Goal: Information Seeking & Learning: Learn about a topic

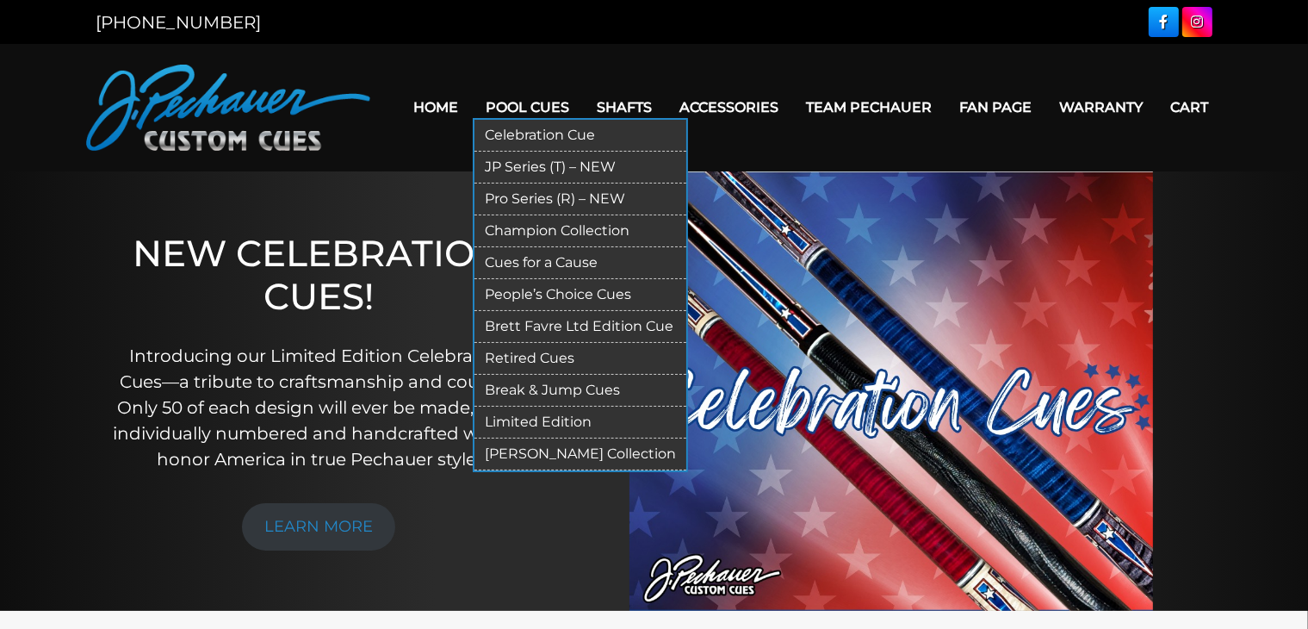
click at [517, 108] on link "Pool Cues" at bounding box center [528, 107] width 111 height 44
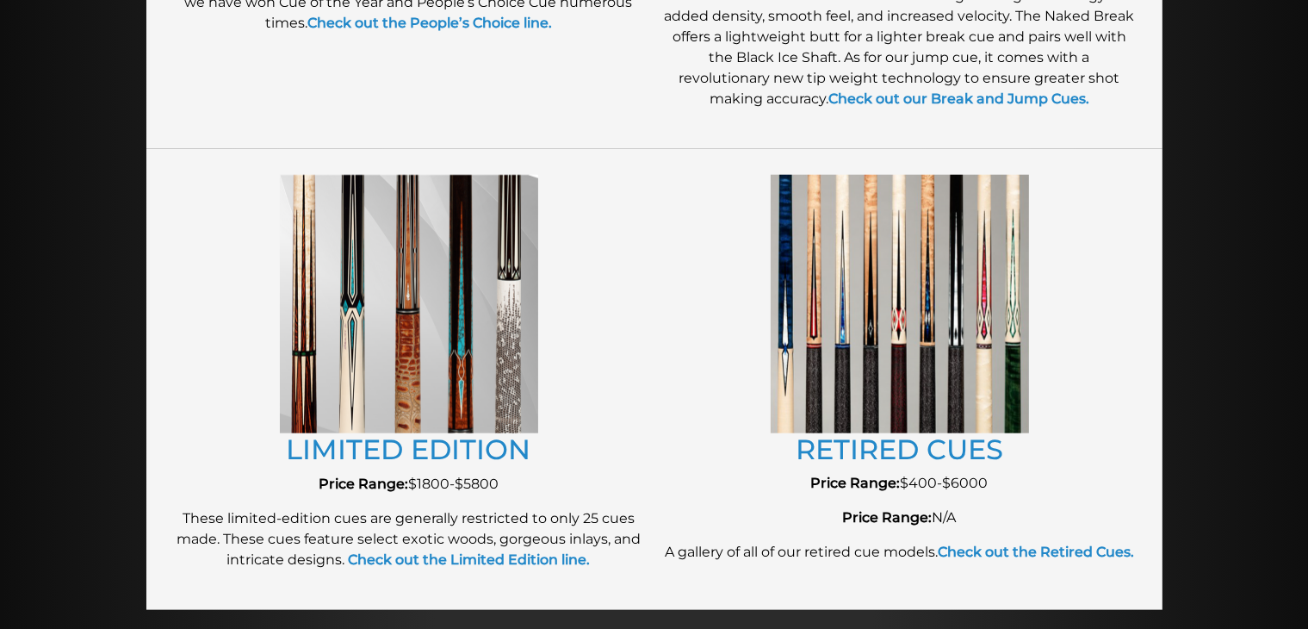
scroll to position [1805, 0]
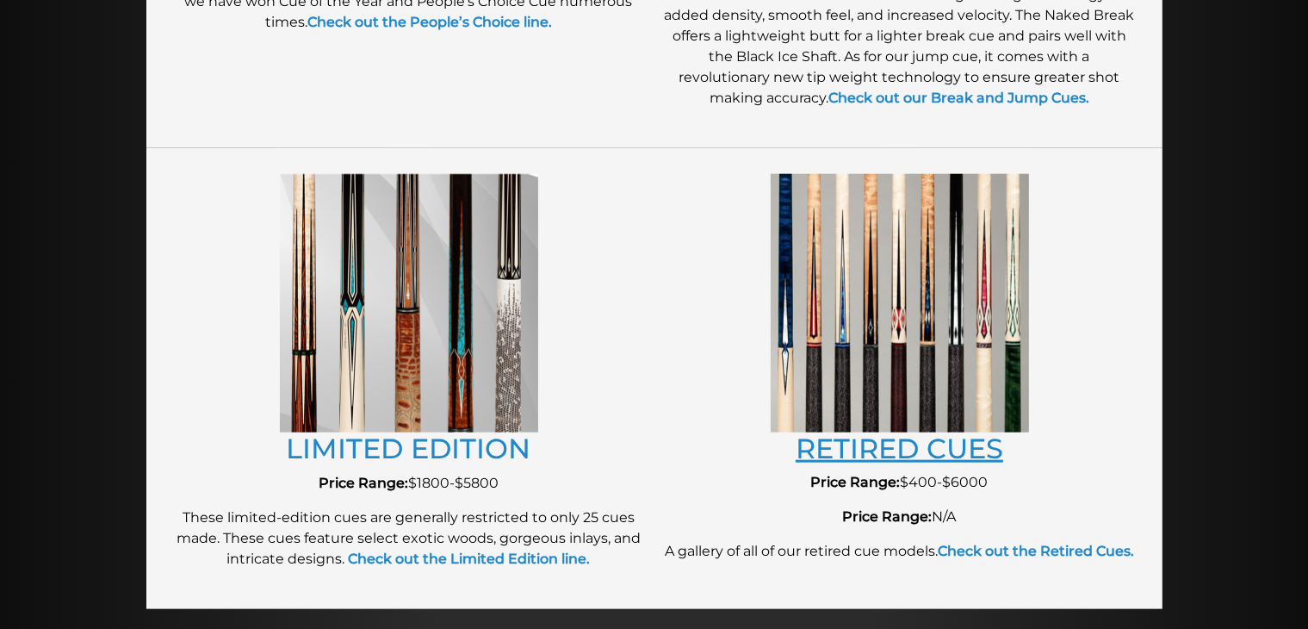
click at [832, 458] on link "RETIRED CUES" at bounding box center [900, 448] width 208 height 34
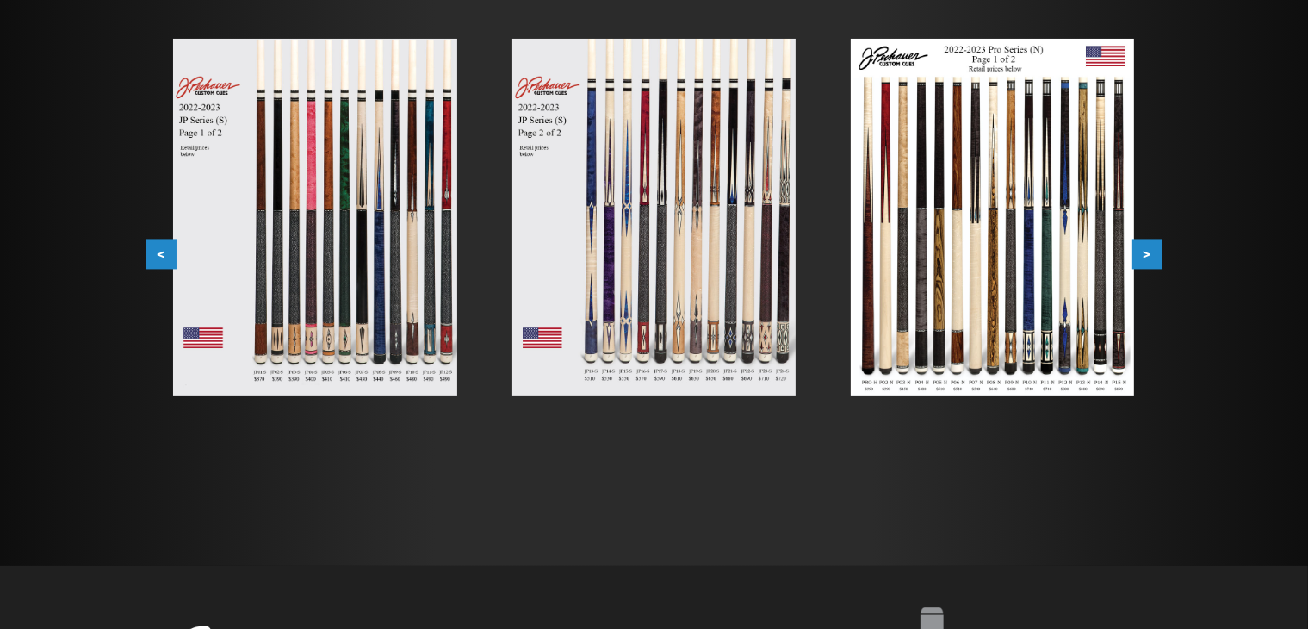
scroll to position [330, 0]
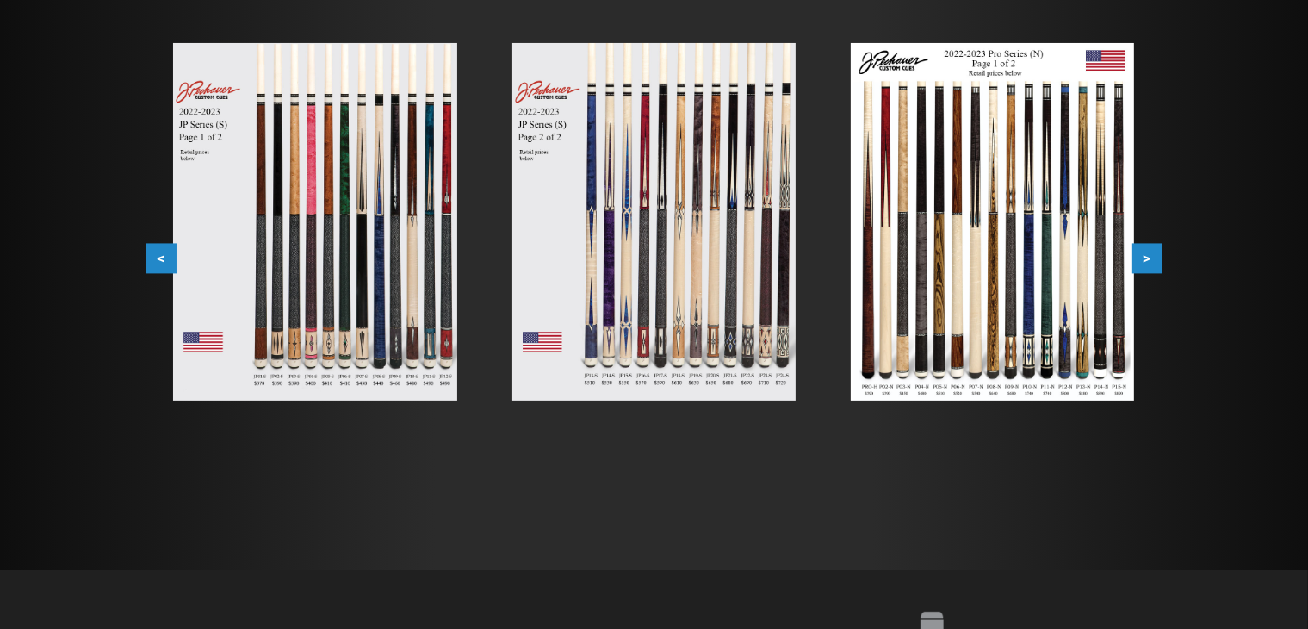
click at [375, 320] on img at bounding box center [314, 221] width 283 height 357
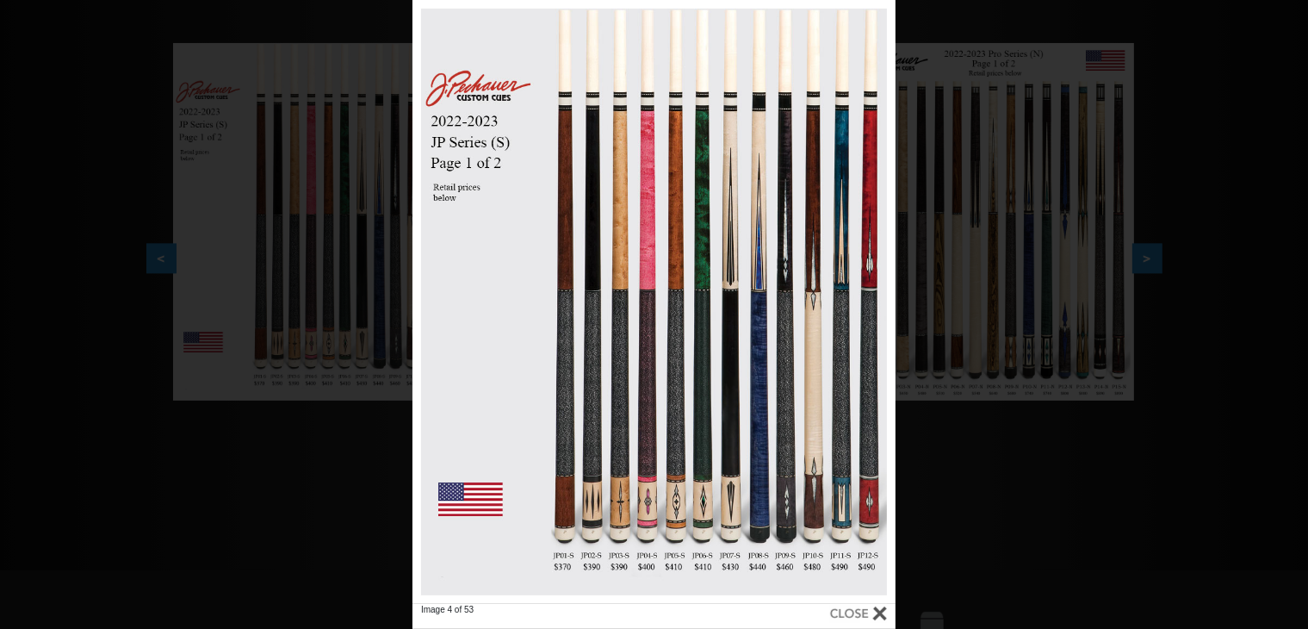
click at [1016, 354] on div "Image 4 of 53" at bounding box center [654, 314] width 1308 height 629
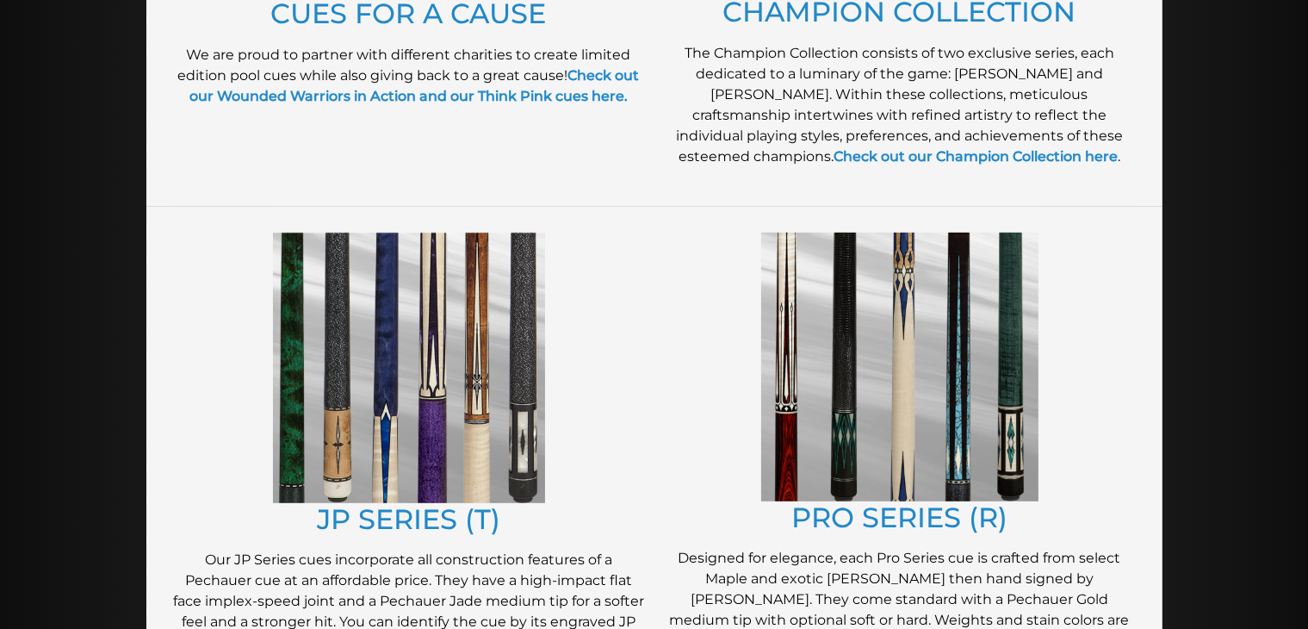
scroll to position [709, 0]
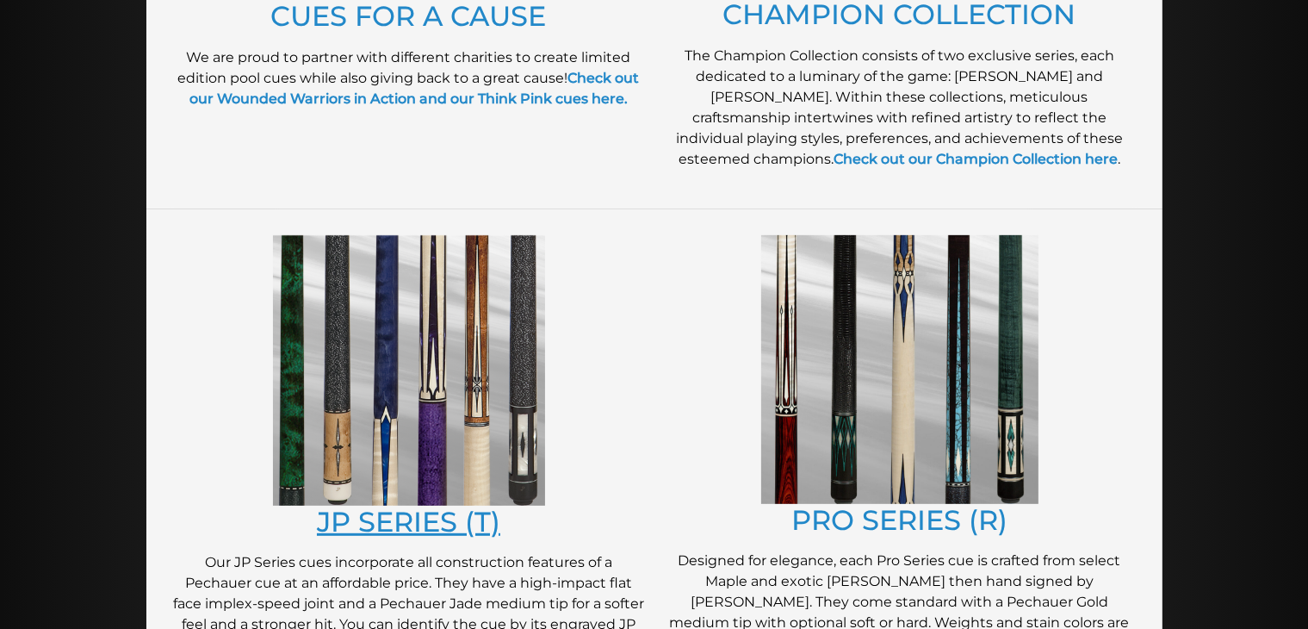
click at [394, 514] on link "JP SERIES (T)" at bounding box center [408, 522] width 183 height 34
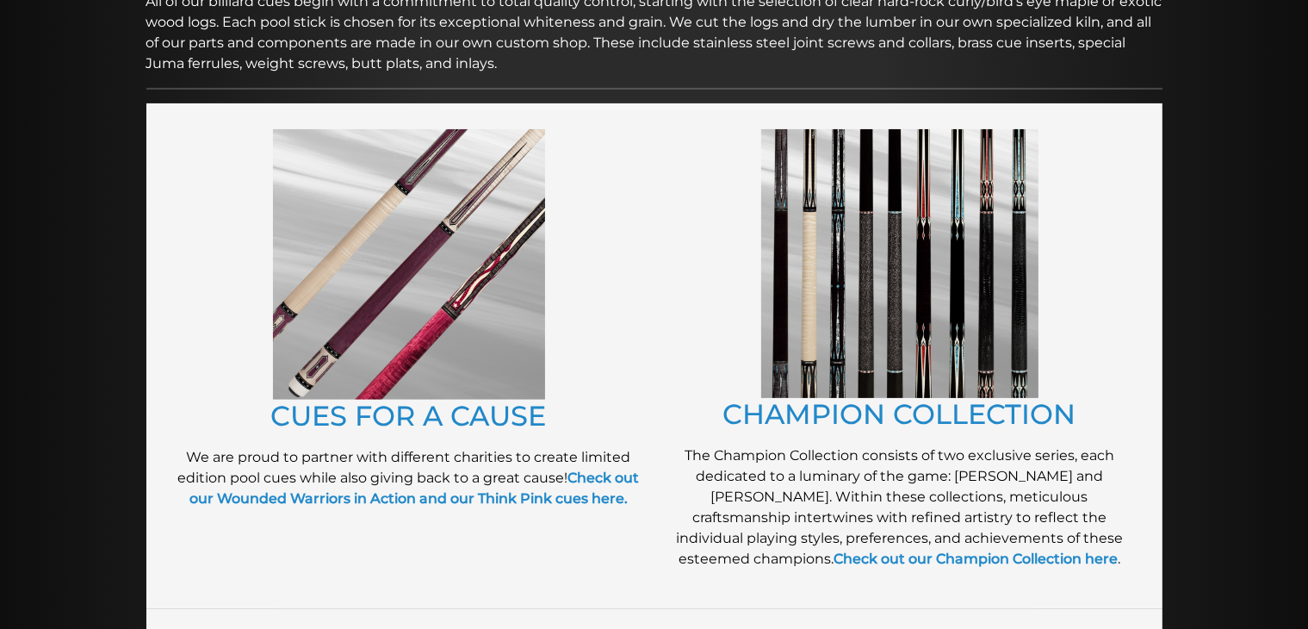
scroll to position [308, 0]
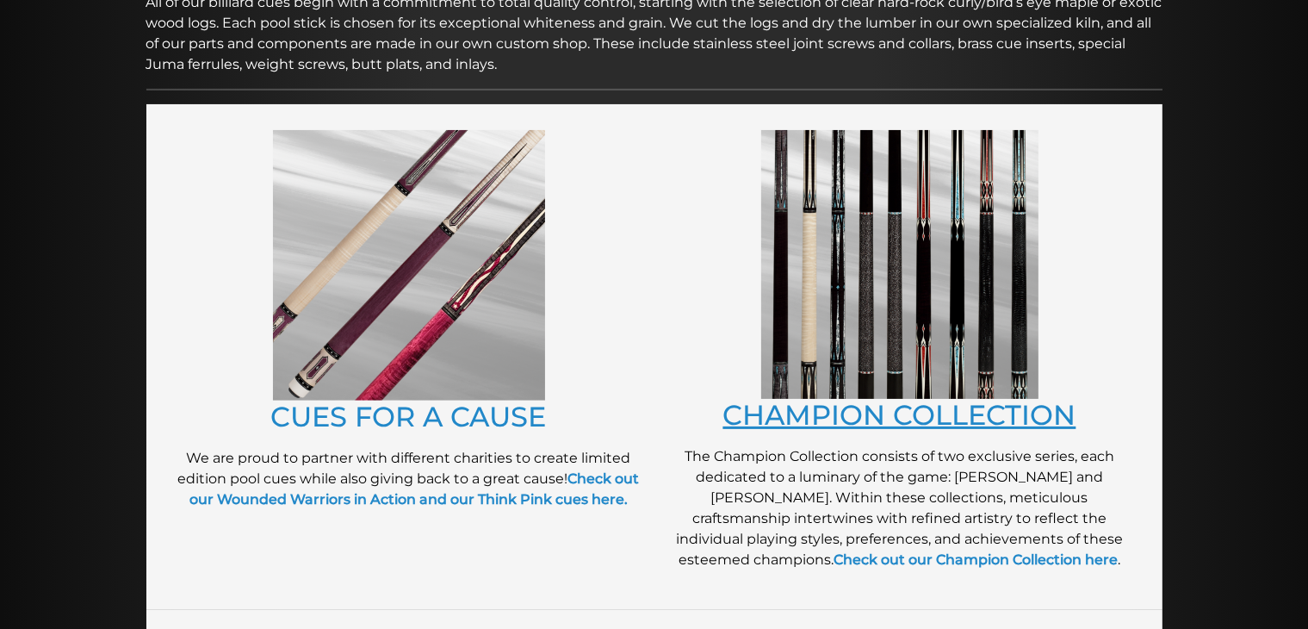
click at [950, 420] on link "CHAMPION COLLECTION" at bounding box center [899, 415] width 353 height 34
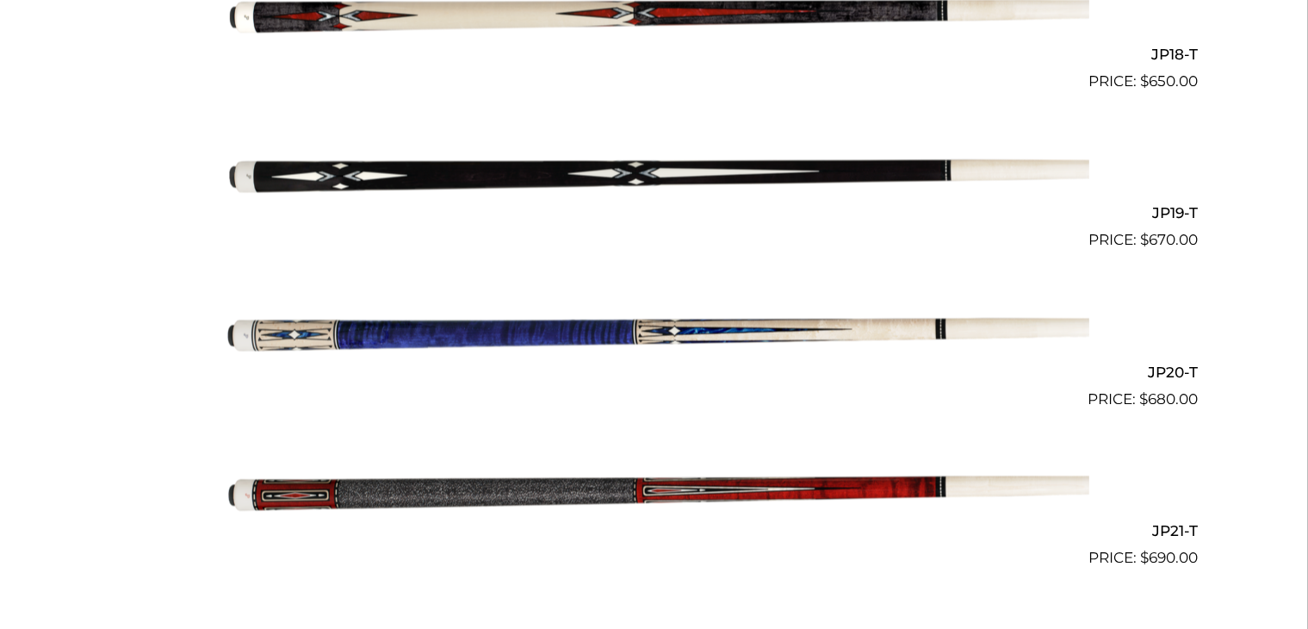
scroll to position [3317, 0]
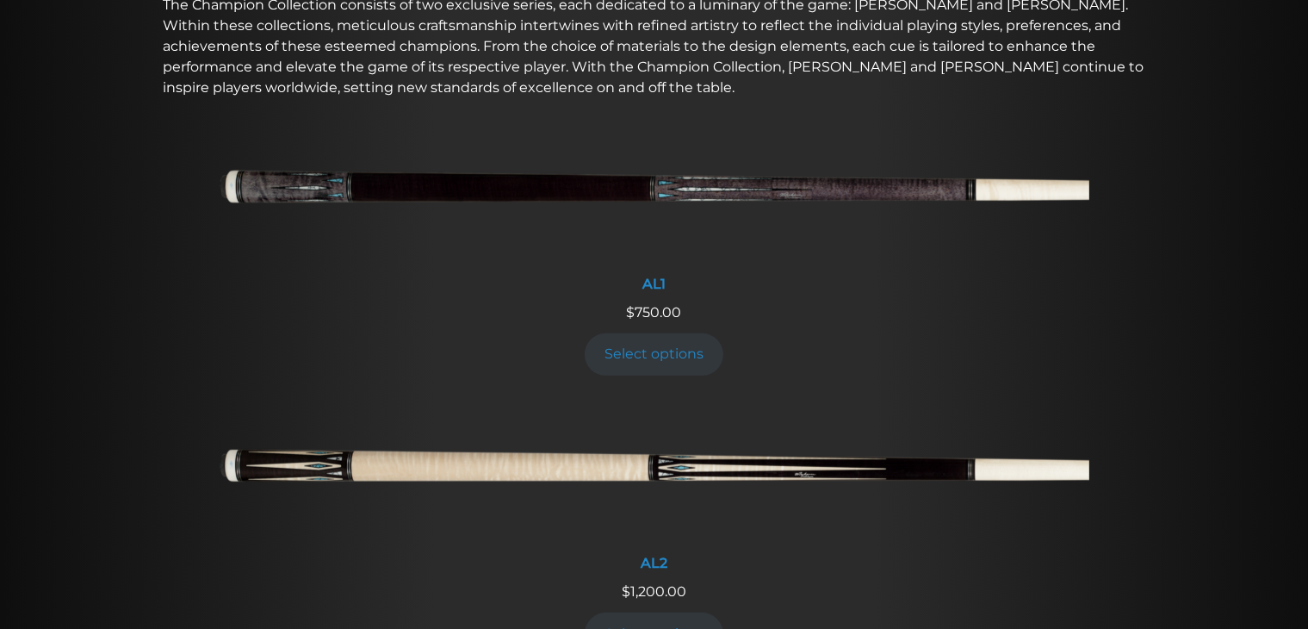
scroll to position [620, 0]
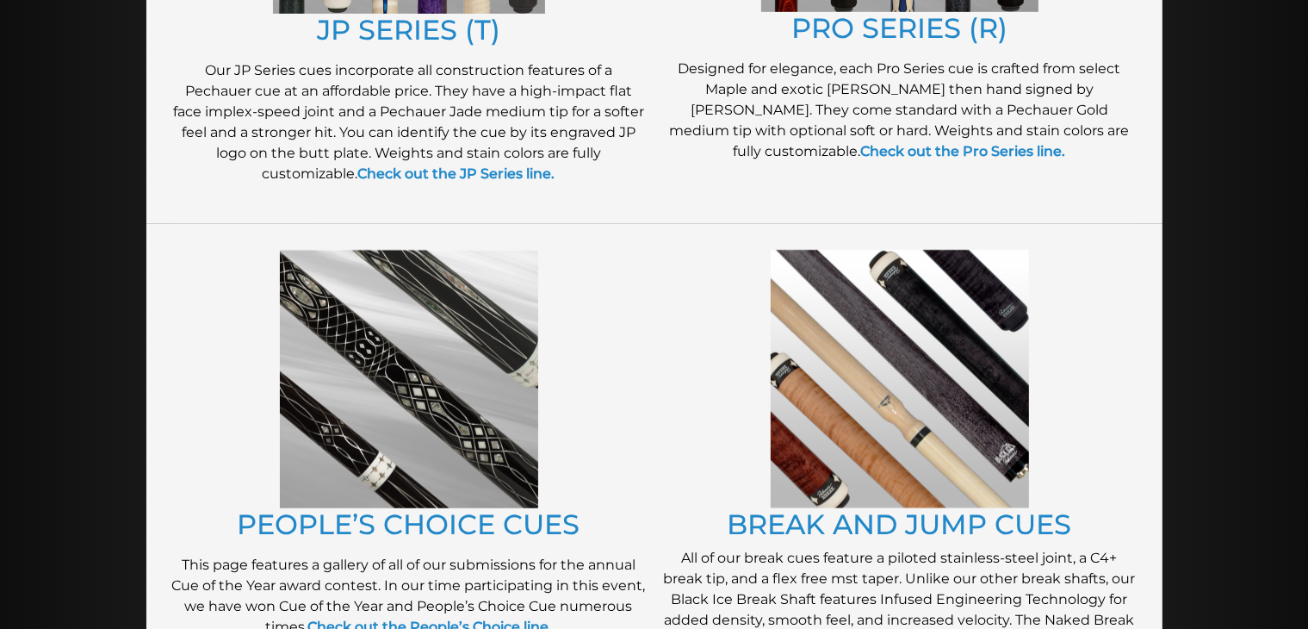
scroll to position [1199, 0]
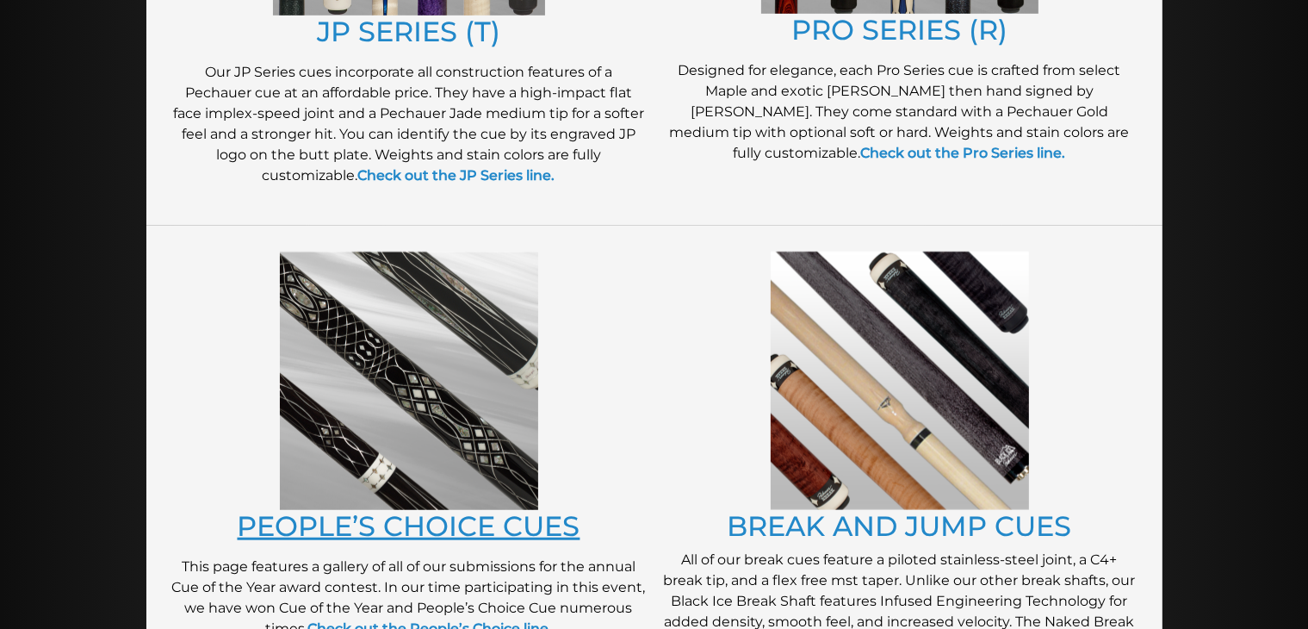
click at [425, 524] on link "PEOPLE’S CHOICE CUES" at bounding box center [409, 526] width 343 height 34
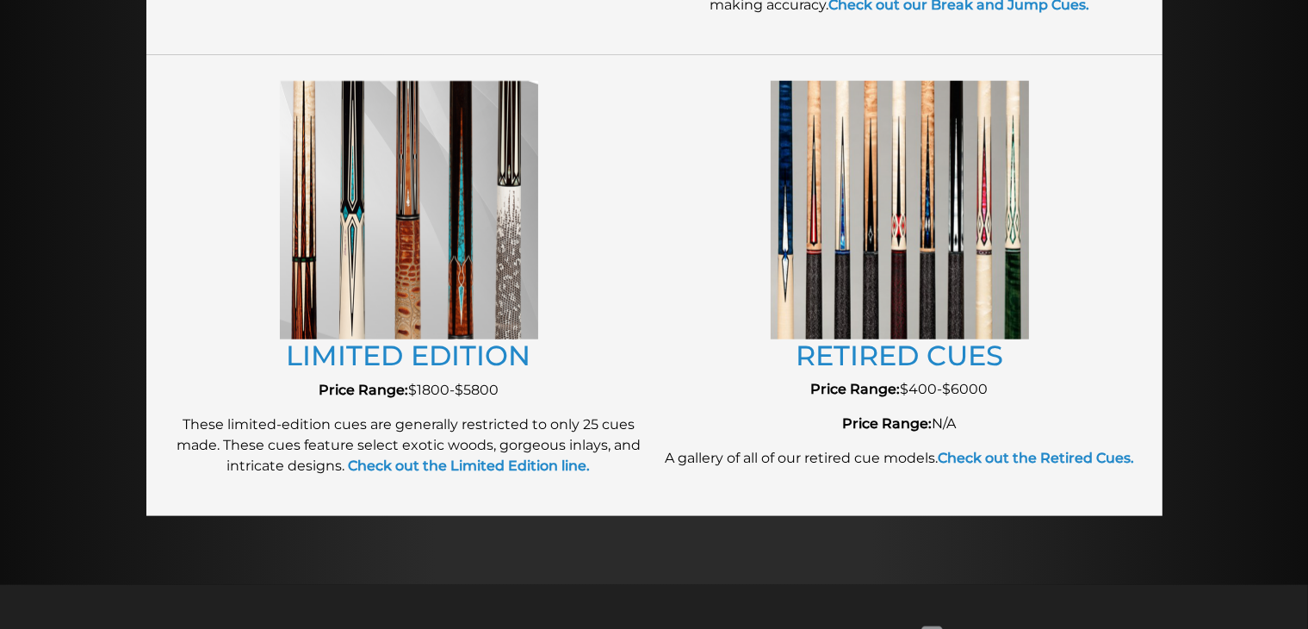
scroll to position [1666, 0]
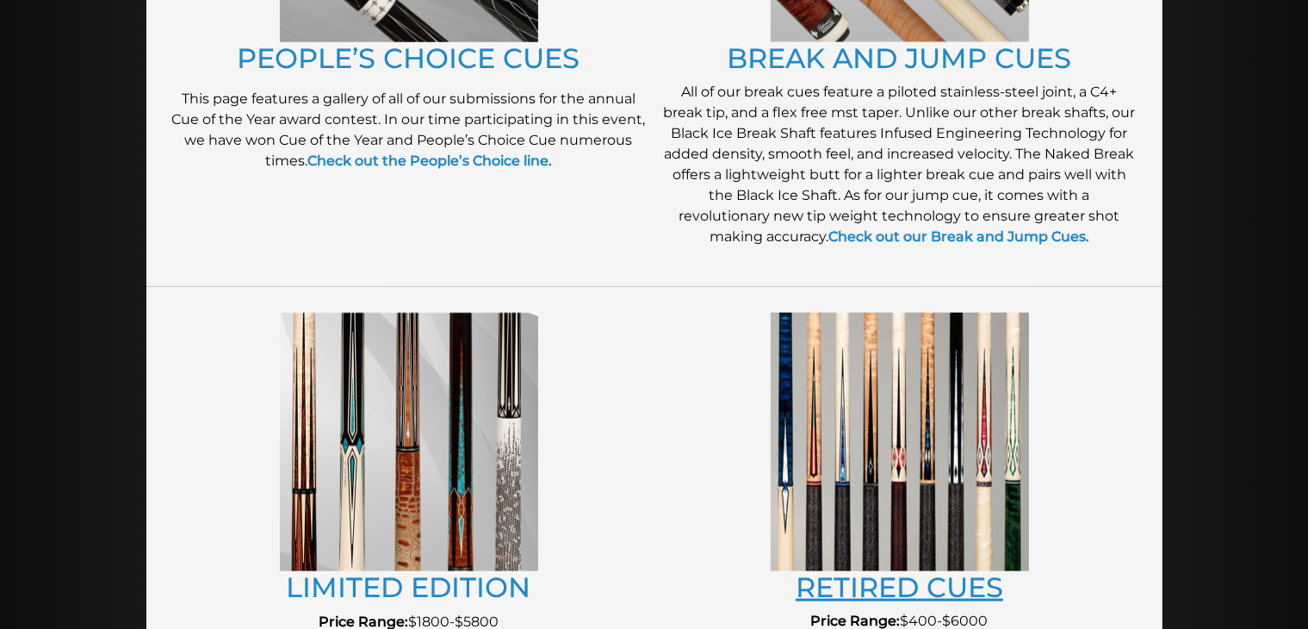
click at [832, 591] on link "RETIRED CUES" at bounding box center [900, 587] width 208 height 34
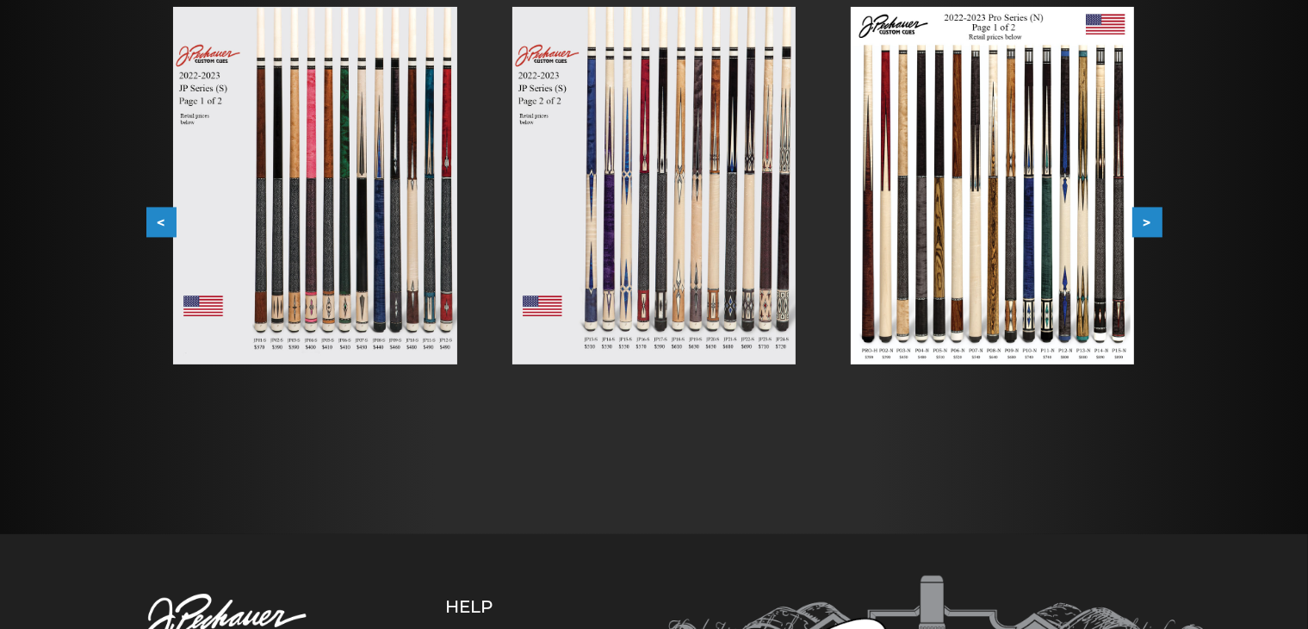
scroll to position [302, 0]
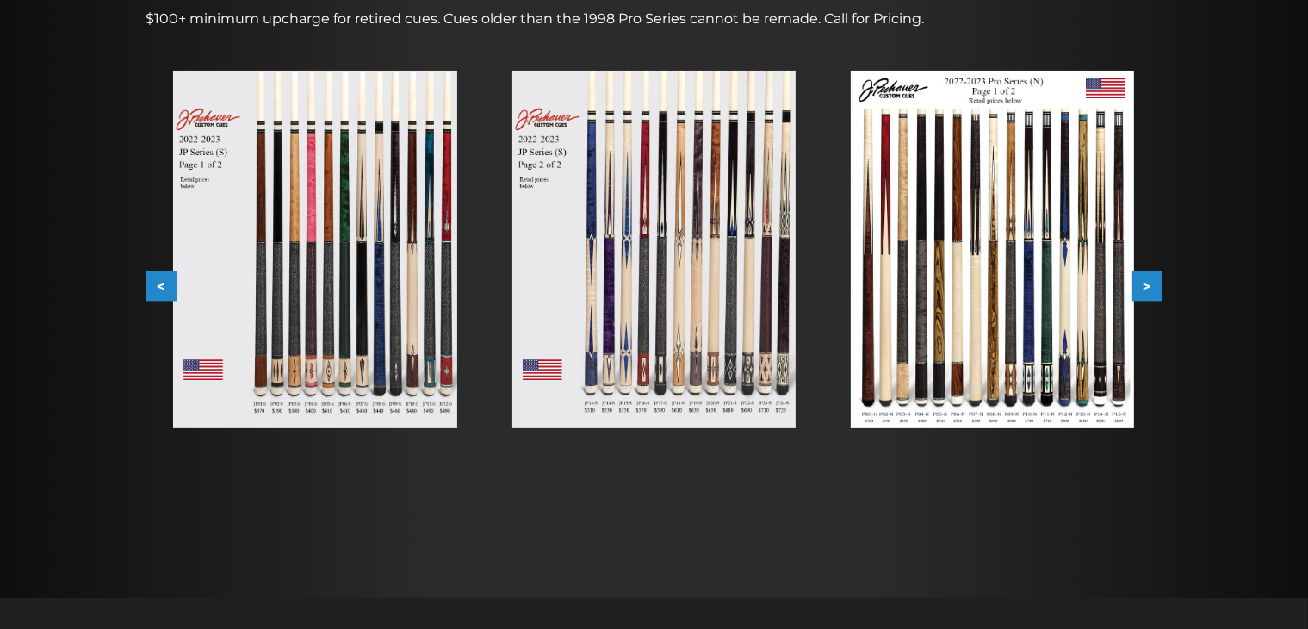
click at [620, 299] on img at bounding box center [653, 249] width 283 height 357
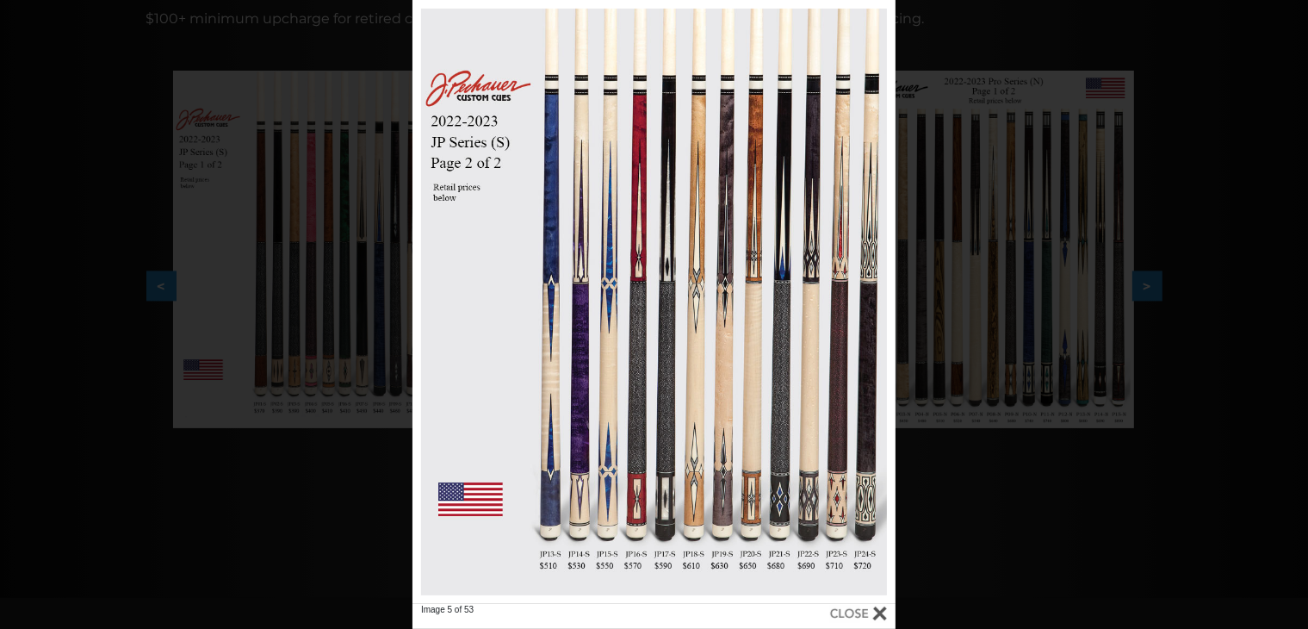
click at [996, 335] on div "Image 5 of 53" at bounding box center [654, 314] width 1308 height 629
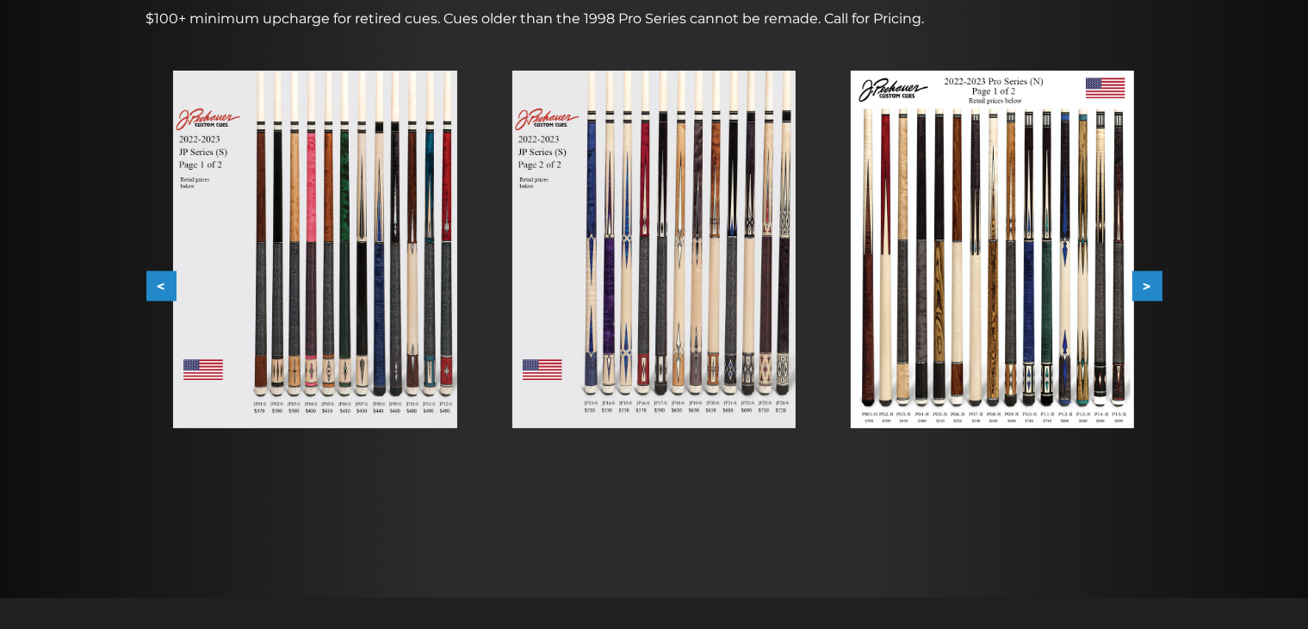
click at [1139, 280] on button ">" at bounding box center [1148, 286] width 30 height 30
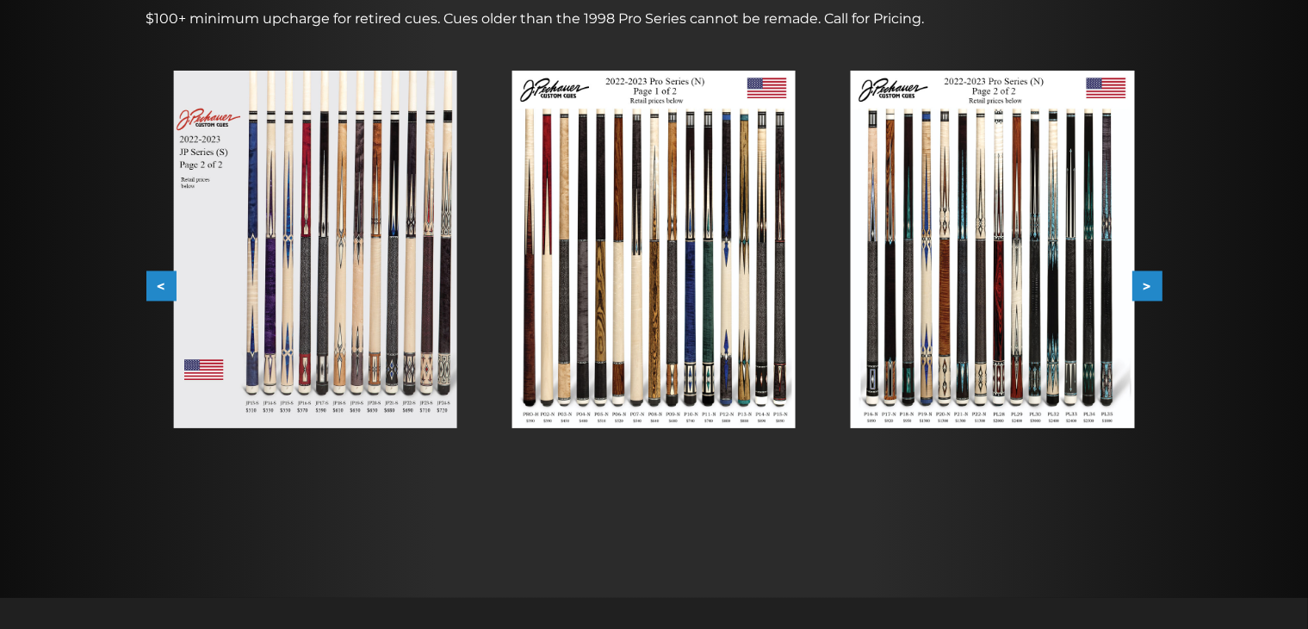
click at [1139, 280] on button ">" at bounding box center [1148, 286] width 30 height 30
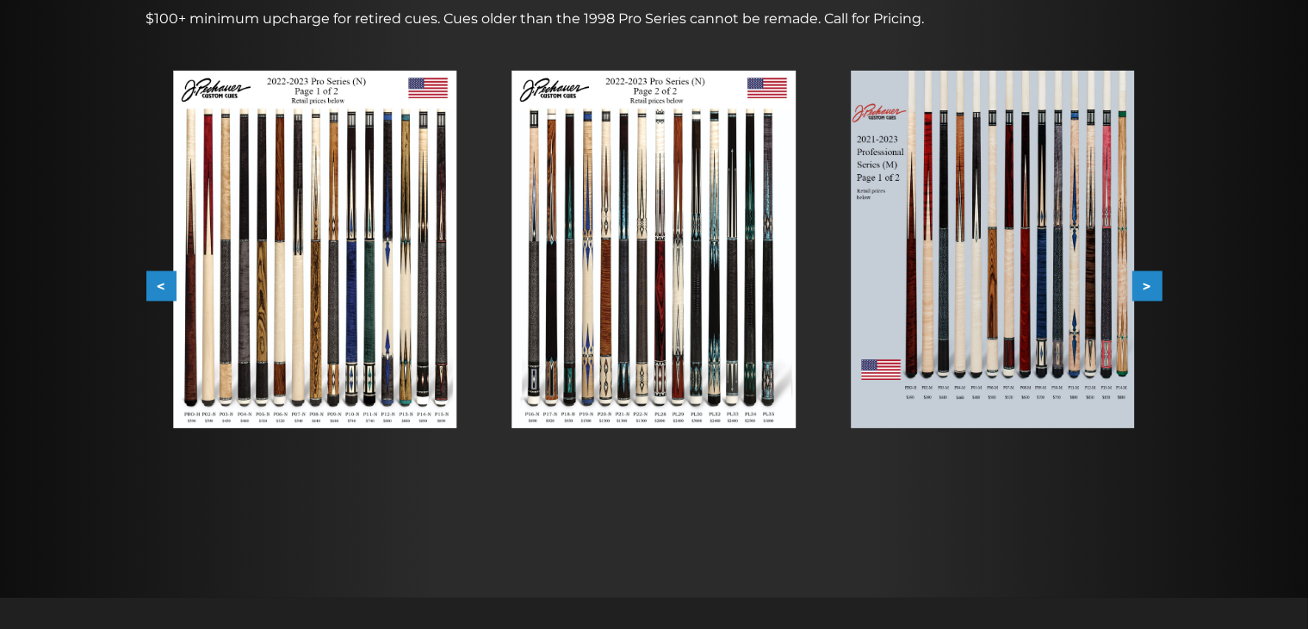
click at [1139, 280] on button ">" at bounding box center [1148, 286] width 30 height 30
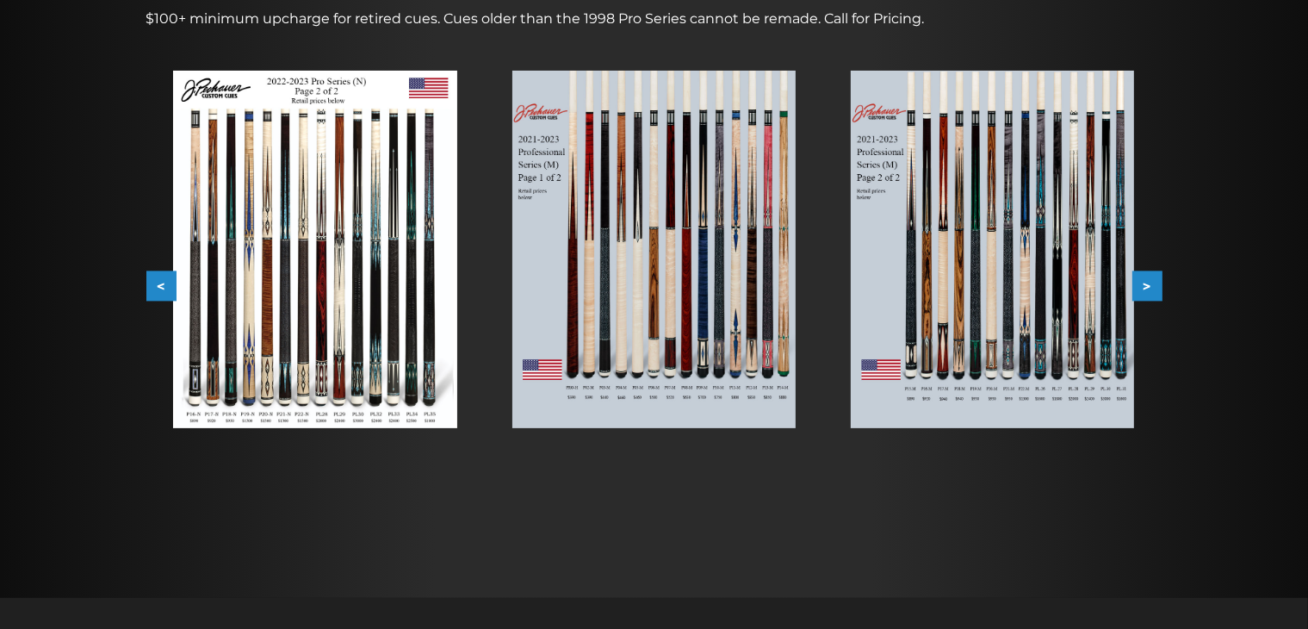
click at [1139, 280] on button ">" at bounding box center [1148, 286] width 30 height 30
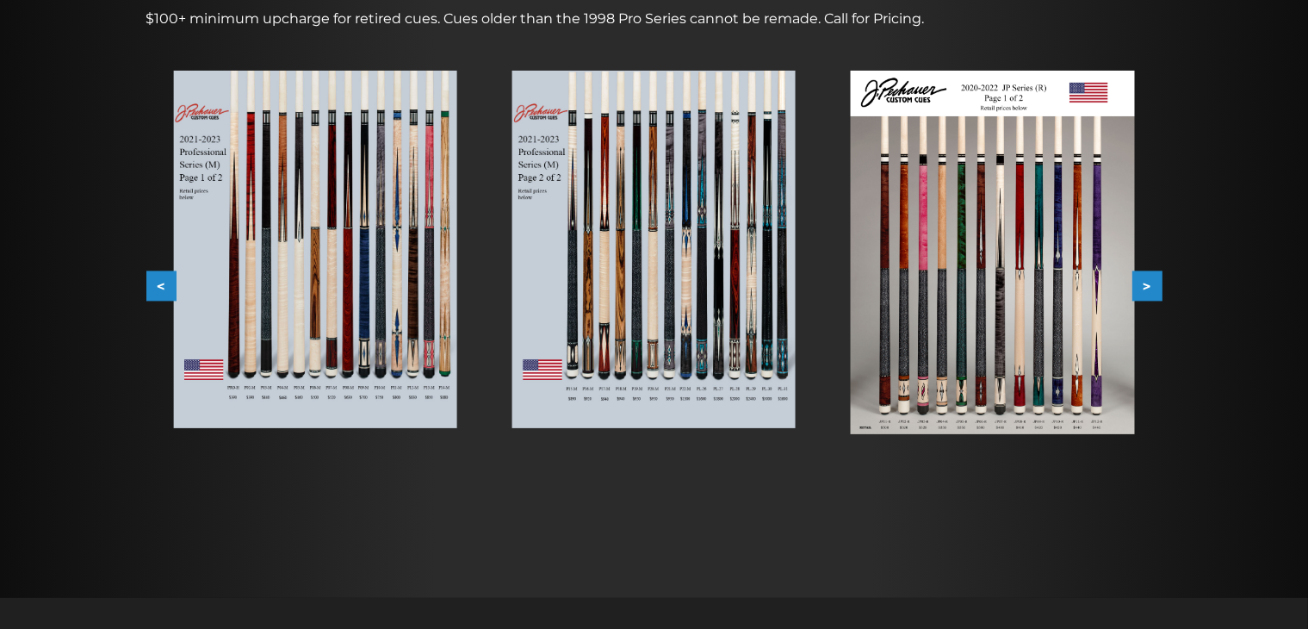
click at [1139, 280] on button ">" at bounding box center [1148, 286] width 30 height 30
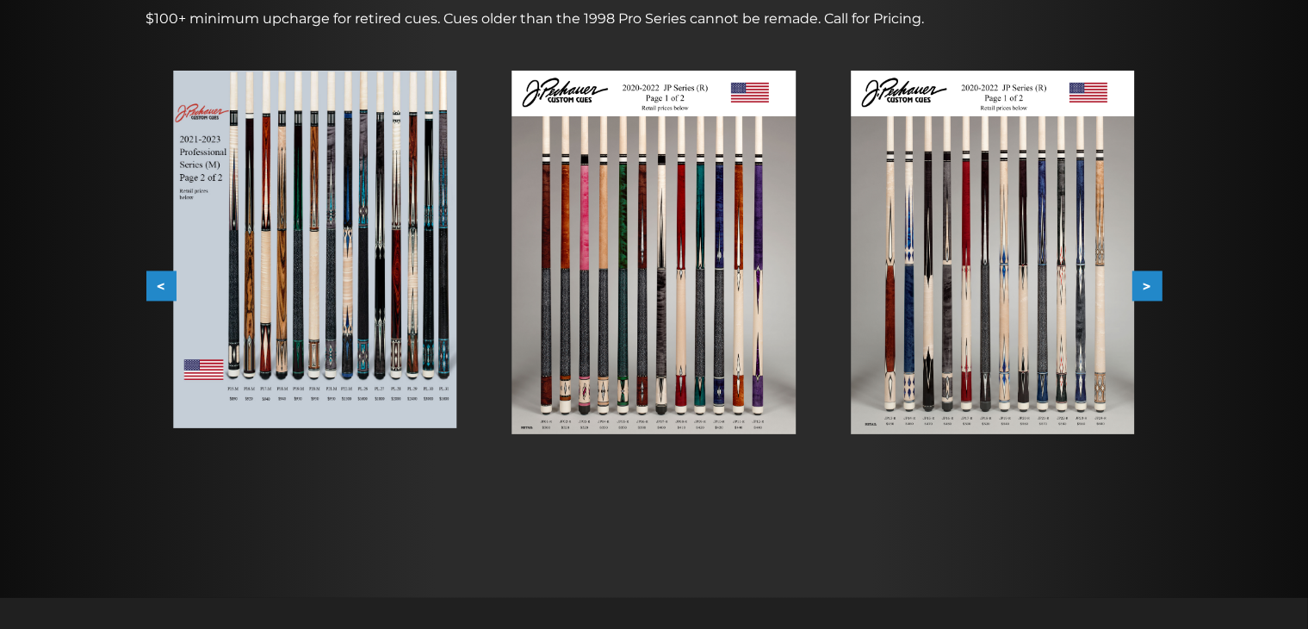
click at [1139, 280] on button ">" at bounding box center [1148, 286] width 30 height 30
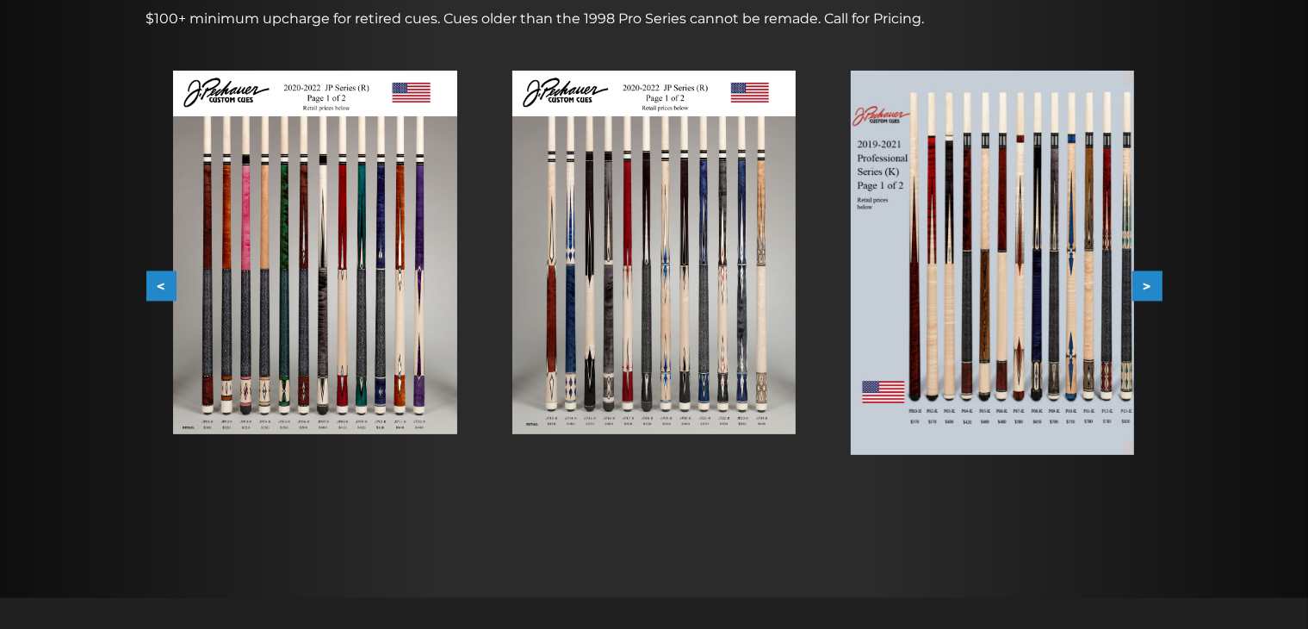
click at [1139, 280] on button ">" at bounding box center [1148, 286] width 30 height 30
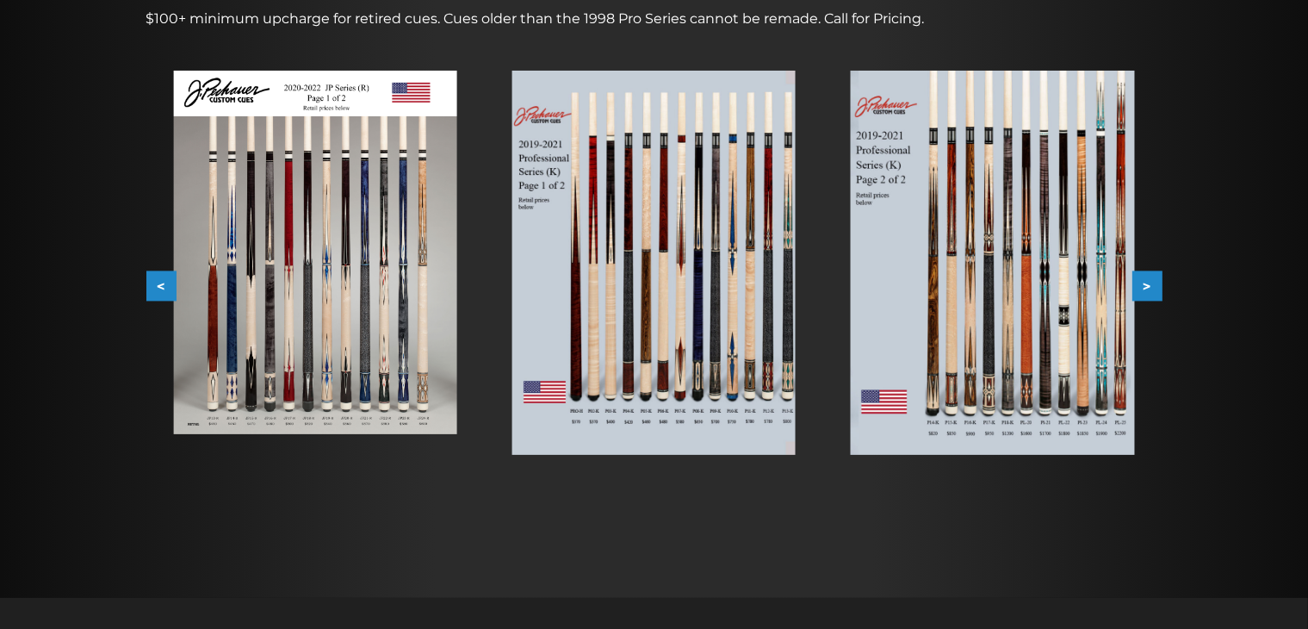
click at [686, 369] on img at bounding box center [653, 263] width 283 height 384
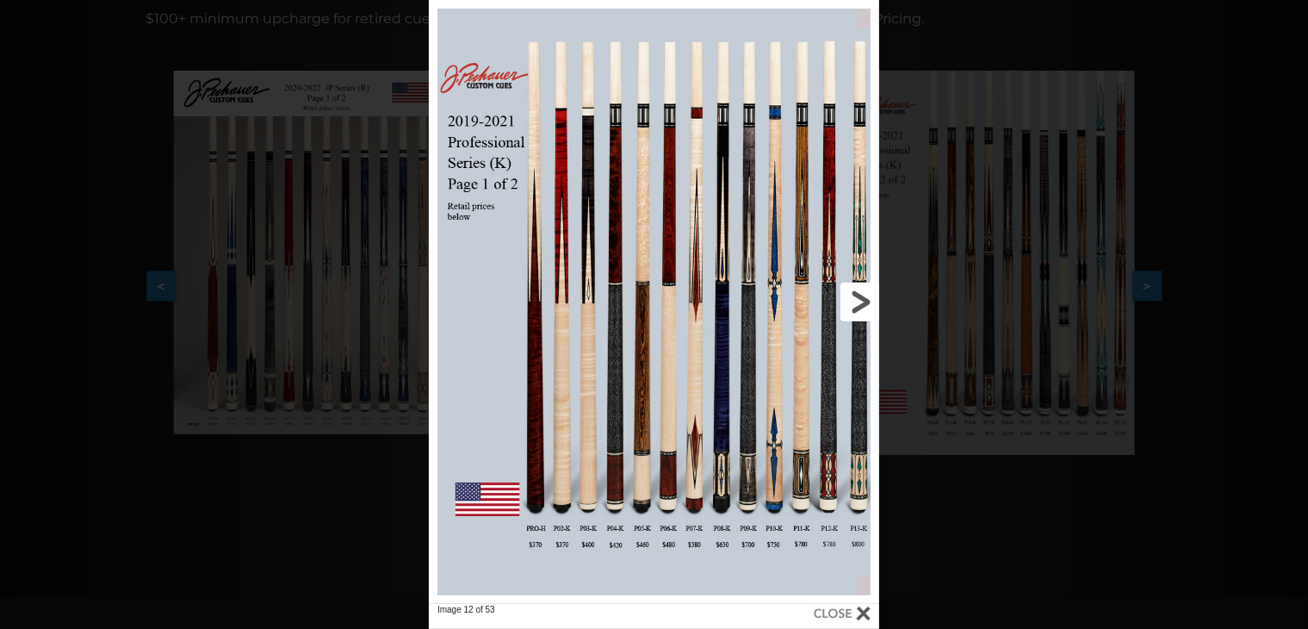
click at [859, 308] on link at bounding box center [778, 302] width 202 height 604
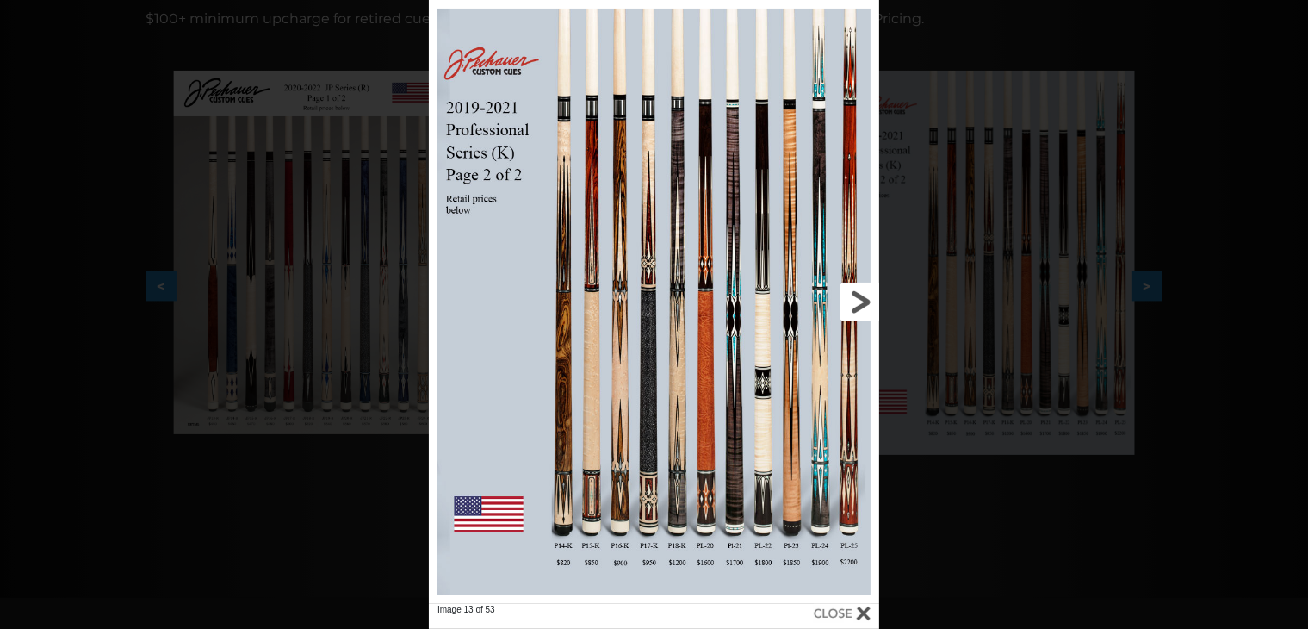
click at [859, 308] on link at bounding box center [778, 302] width 202 height 604
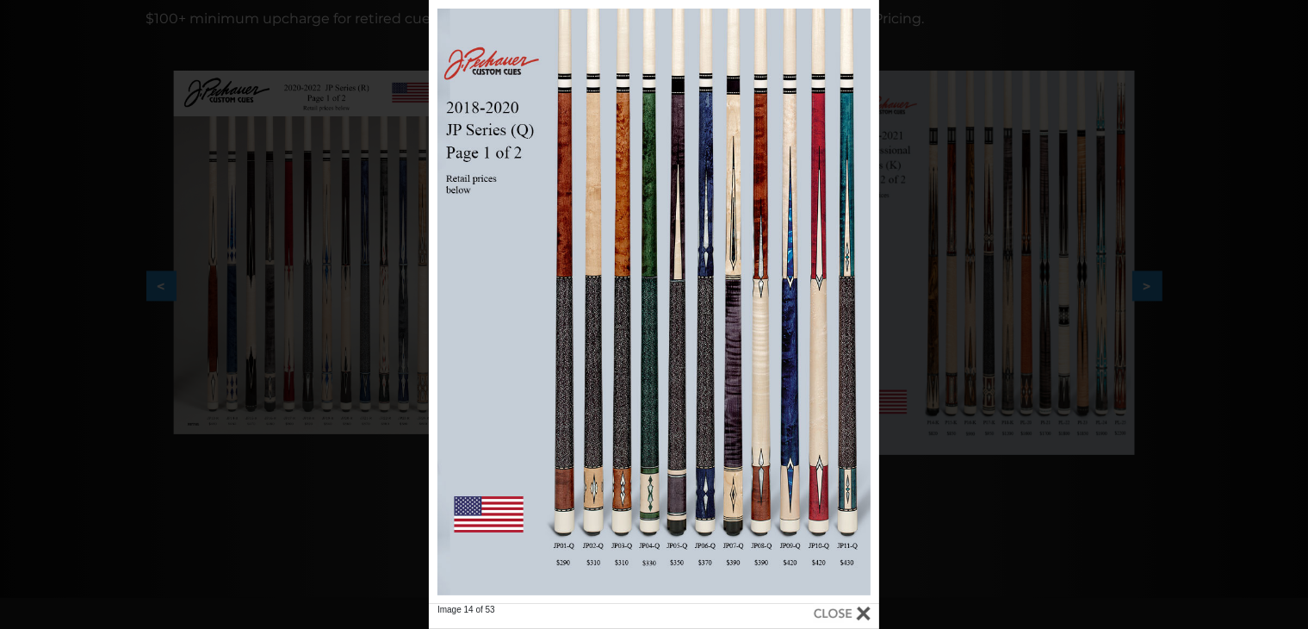
click at [955, 287] on div "Image 14 of 53" at bounding box center [654, 314] width 1308 height 629
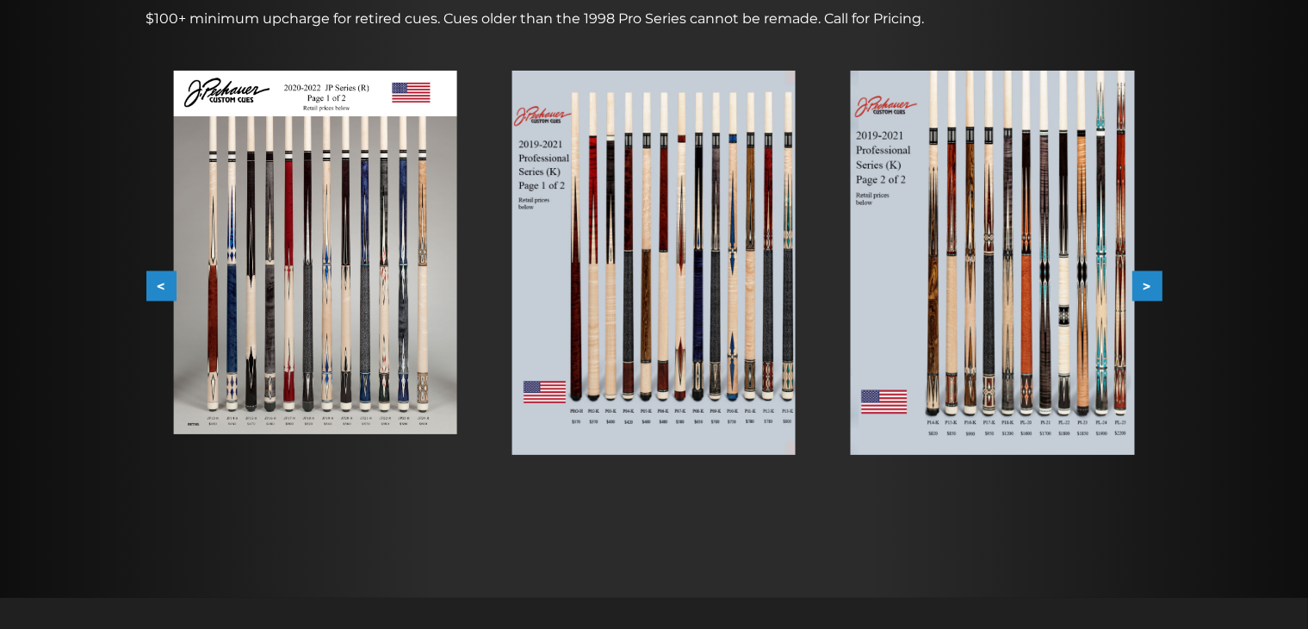
click at [1153, 284] on button ">" at bounding box center [1148, 286] width 30 height 30
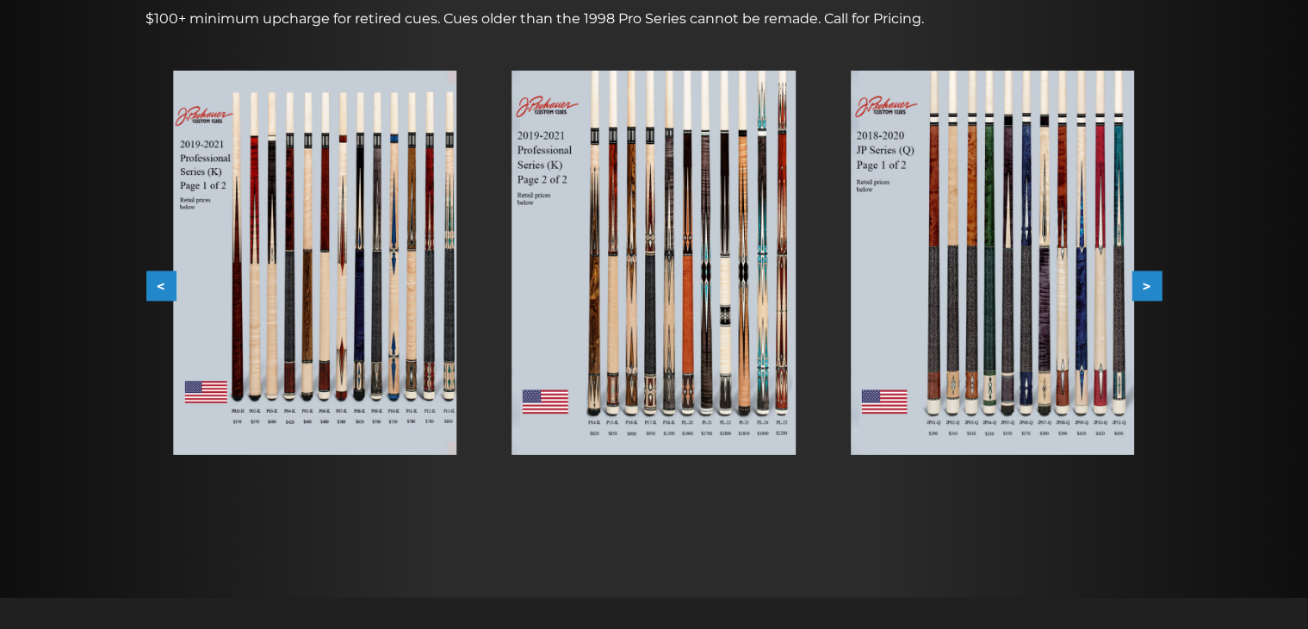
click at [1153, 284] on button ">" at bounding box center [1148, 286] width 30 height 30
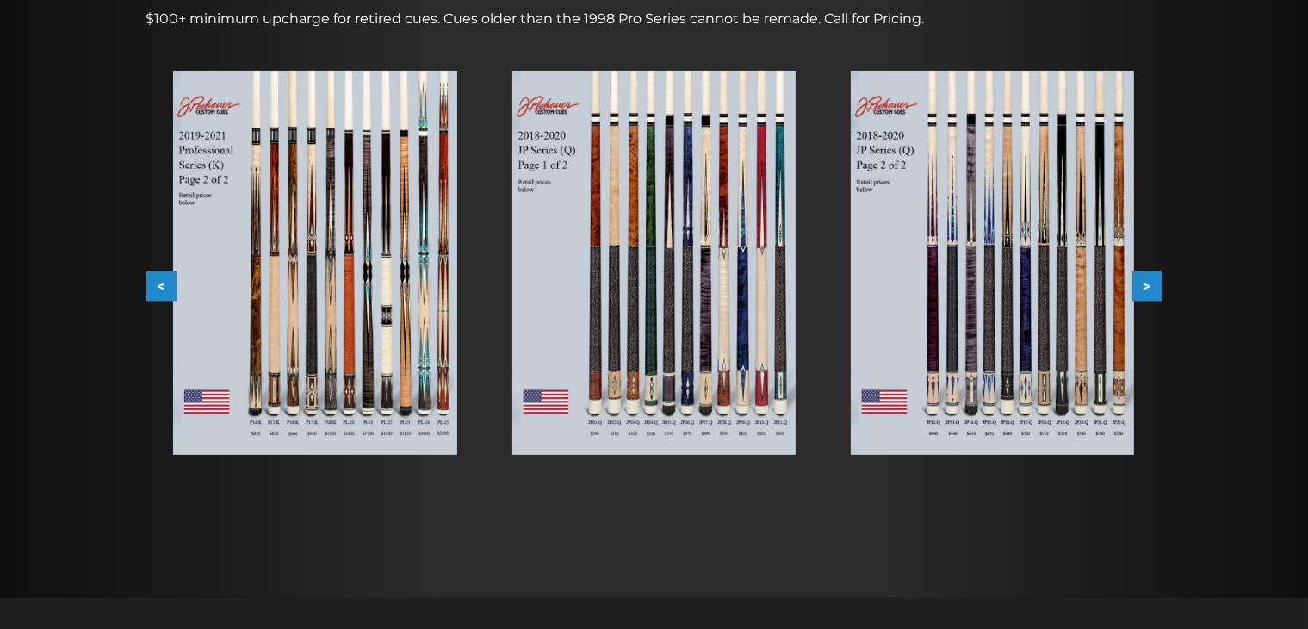
click at [629, 239] on img at bounding box center [653, 263] width 283 height 384
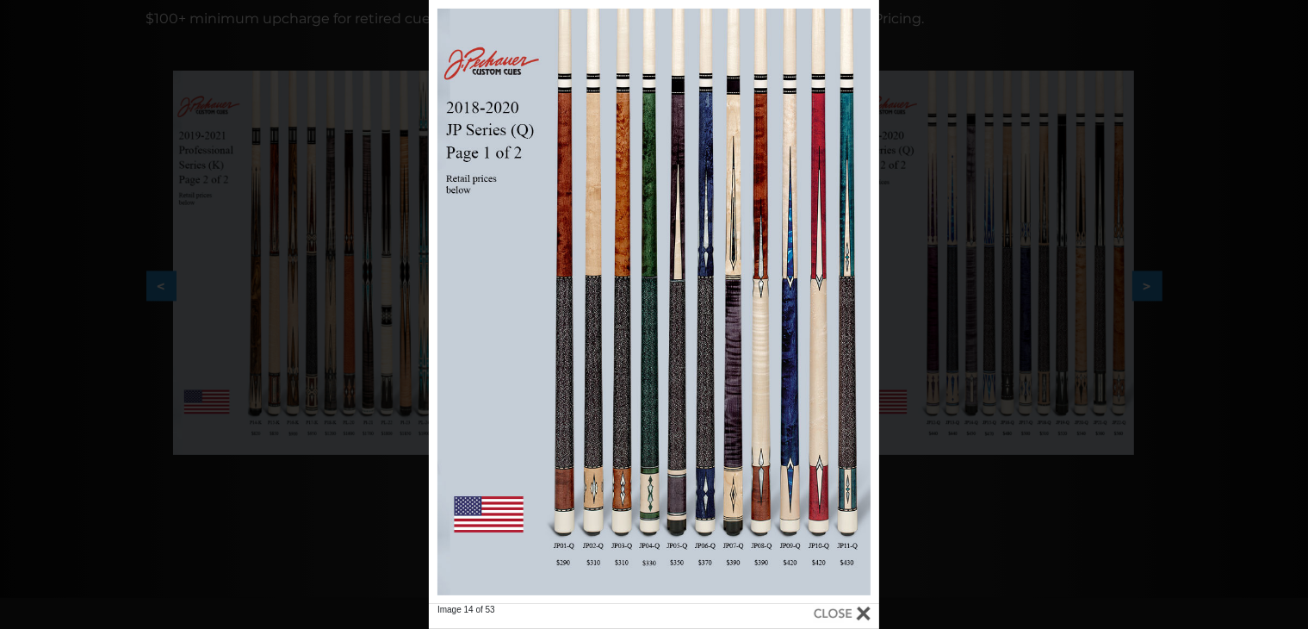
click at [1103, 338] on div "Image 14 of 53" at bounding box center [654, 314] width 1308 height 629
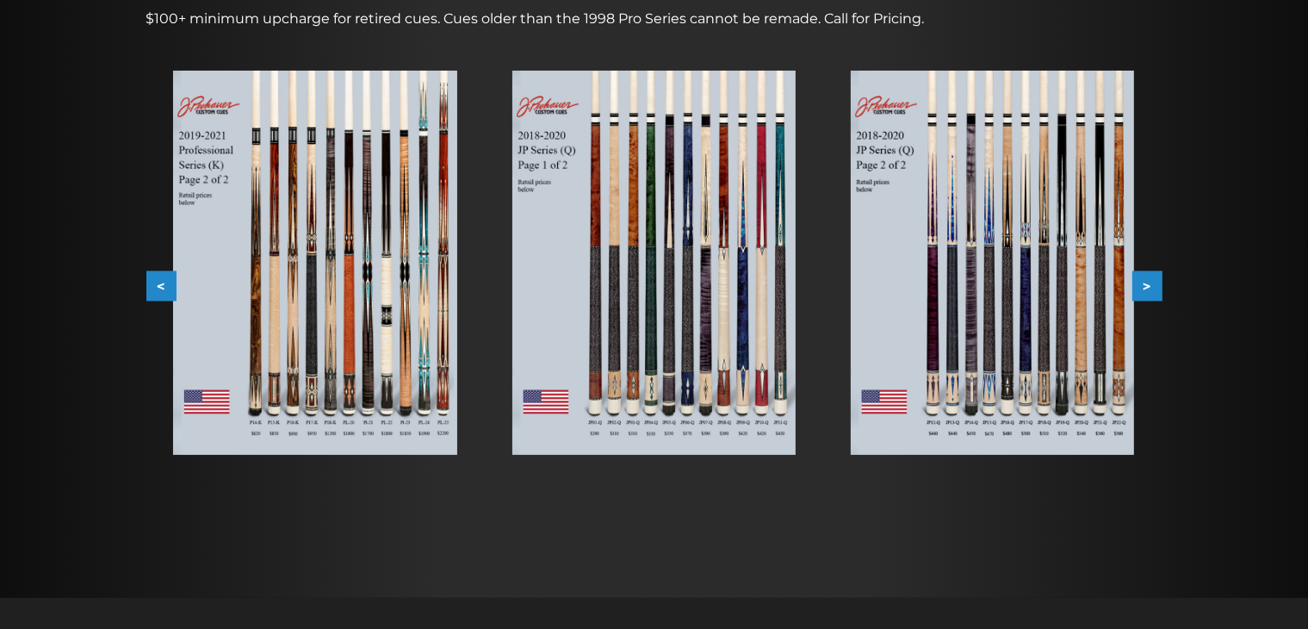
click at [1155, 283] on button ">" at bounding box center [1148, 286] width 30 height 30
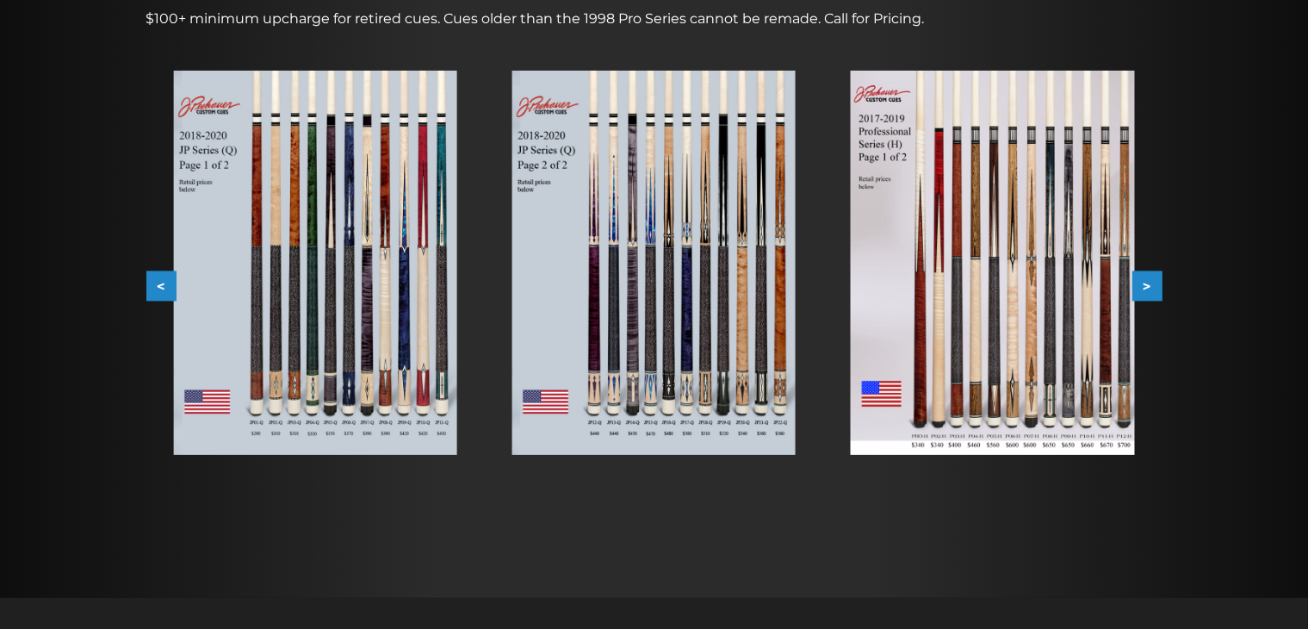
click at [1140, 285] on button ">" at bounding box center [1148, 286] width 30 height 30
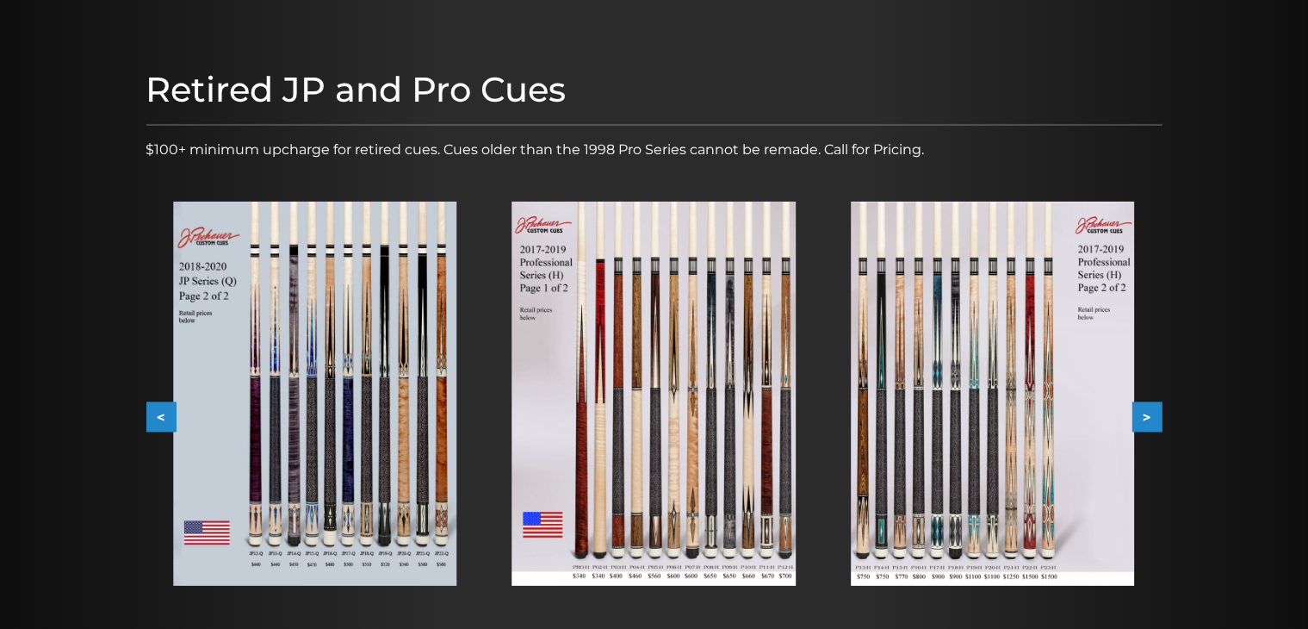
scroll to position [193, 0]
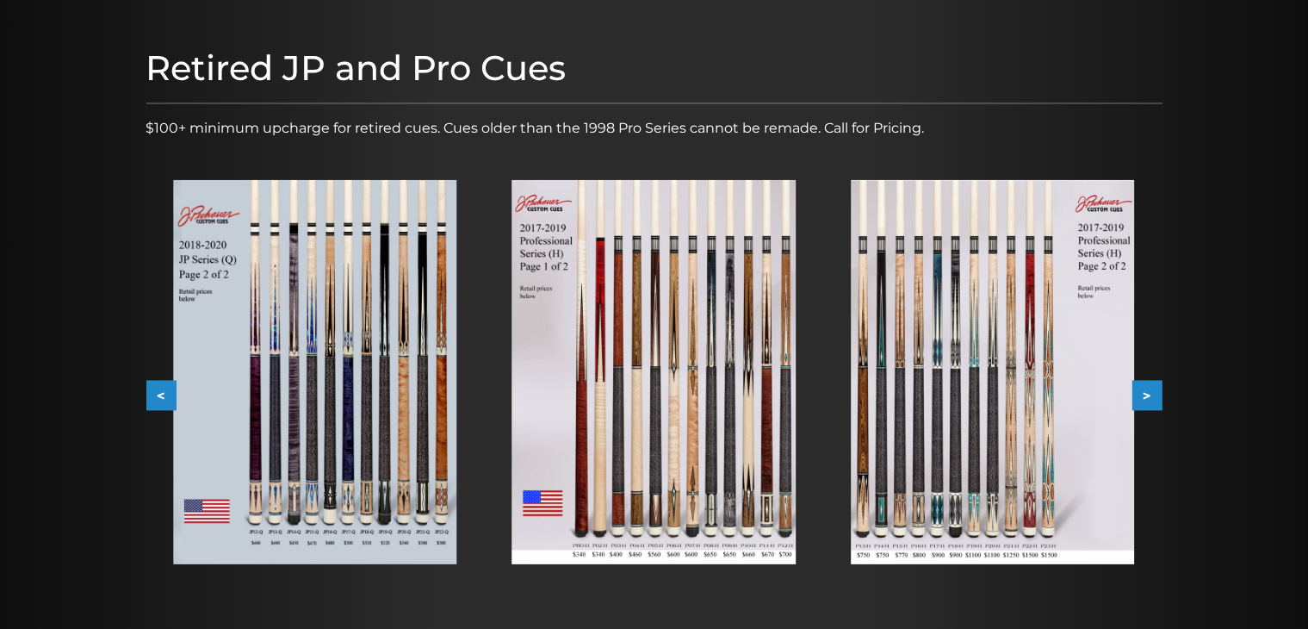
click at [673, 394] on img at bounding box center [653, 372] width 283 height 384
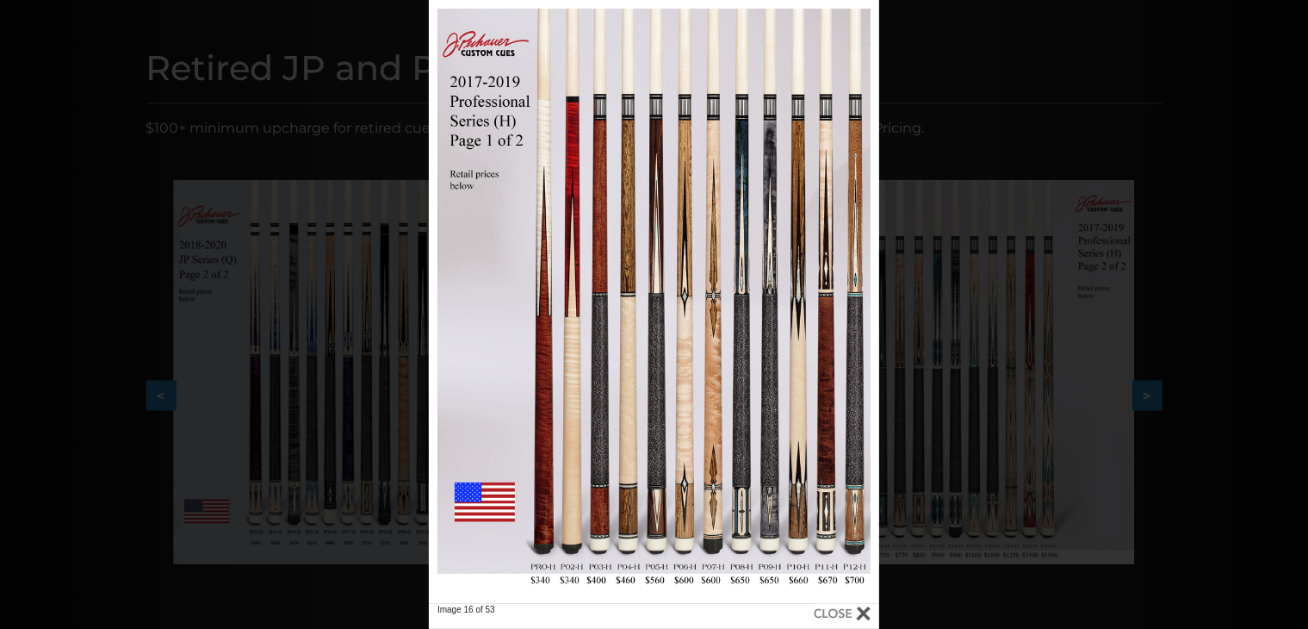
click at [1023, 321] on div "Image 16 of 53" at bounding box center [654, 314] width 1308 height 629
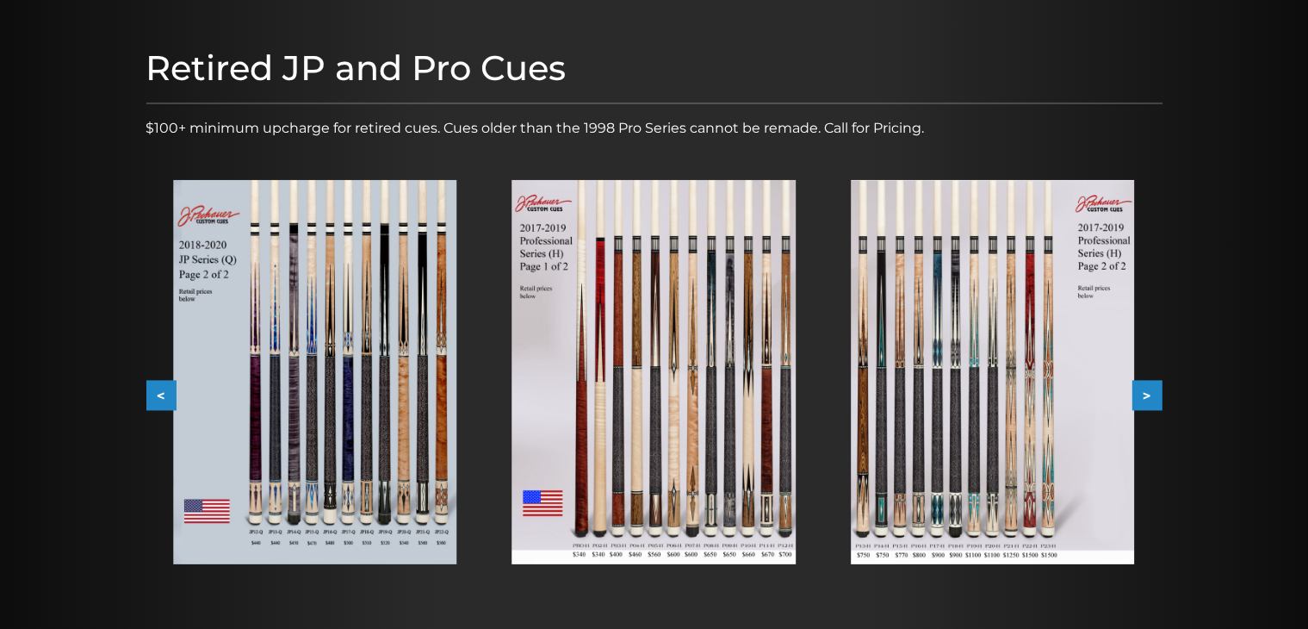
scroll to position [0, 0]
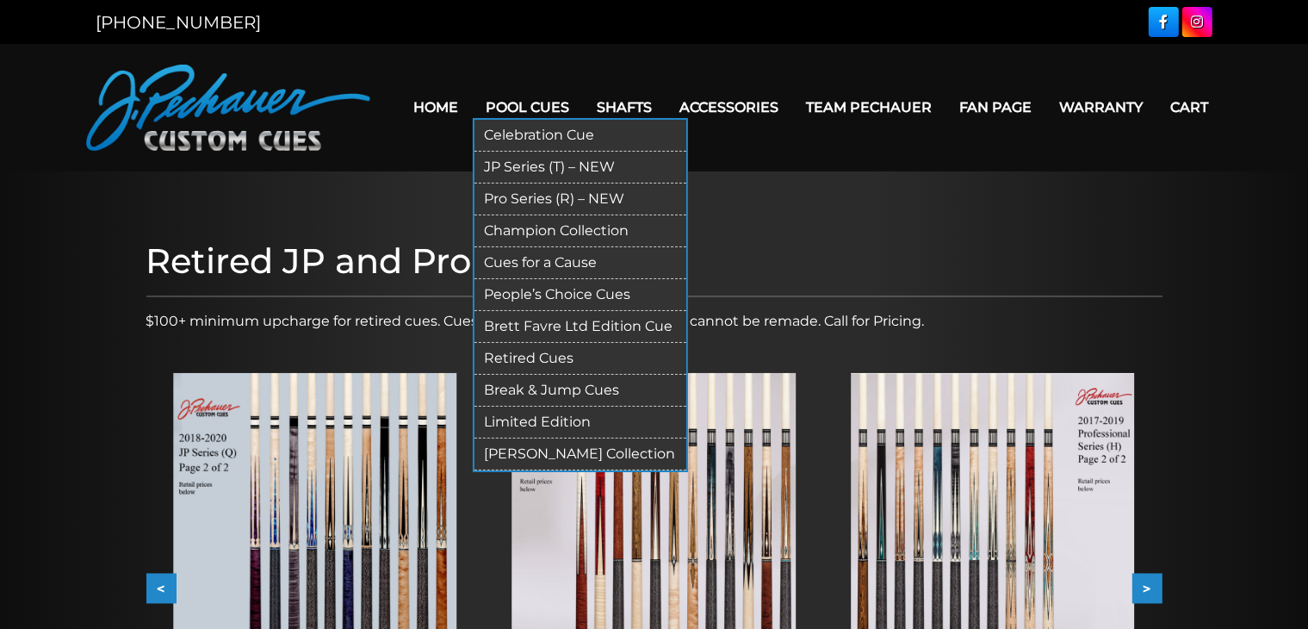
click at [510, 192] on link "Pro Series (R) – NEW" at bounding box center [581, 199] width 212 height 32
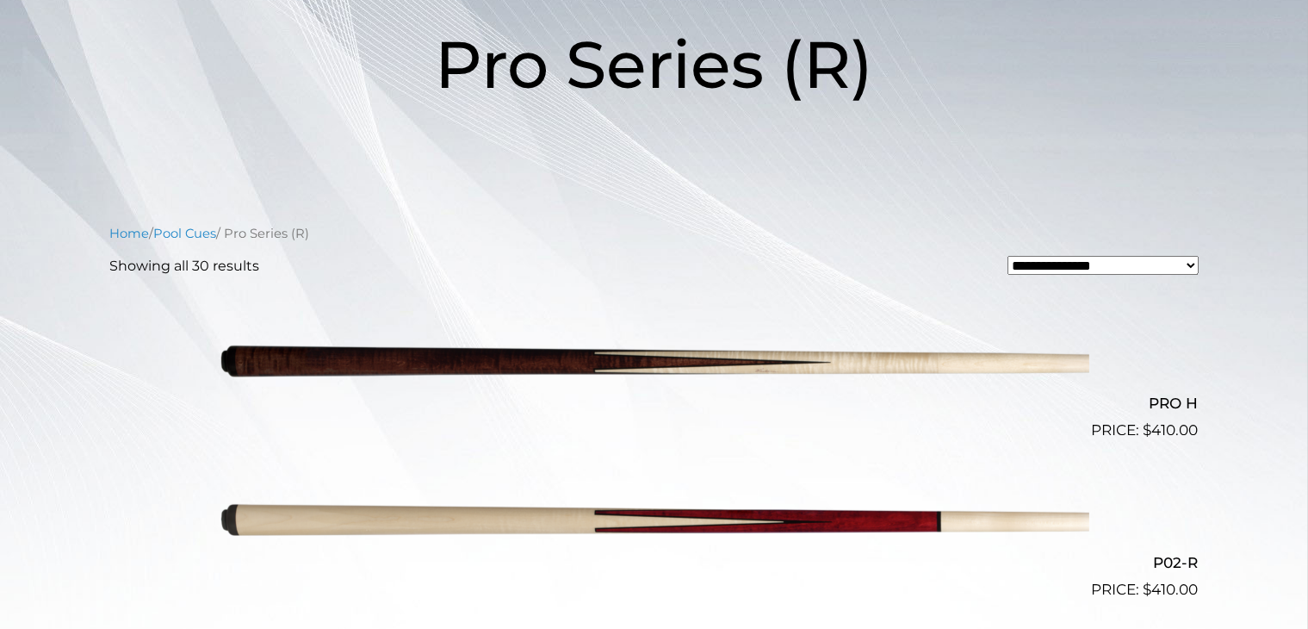
scroll to position [268, 0]
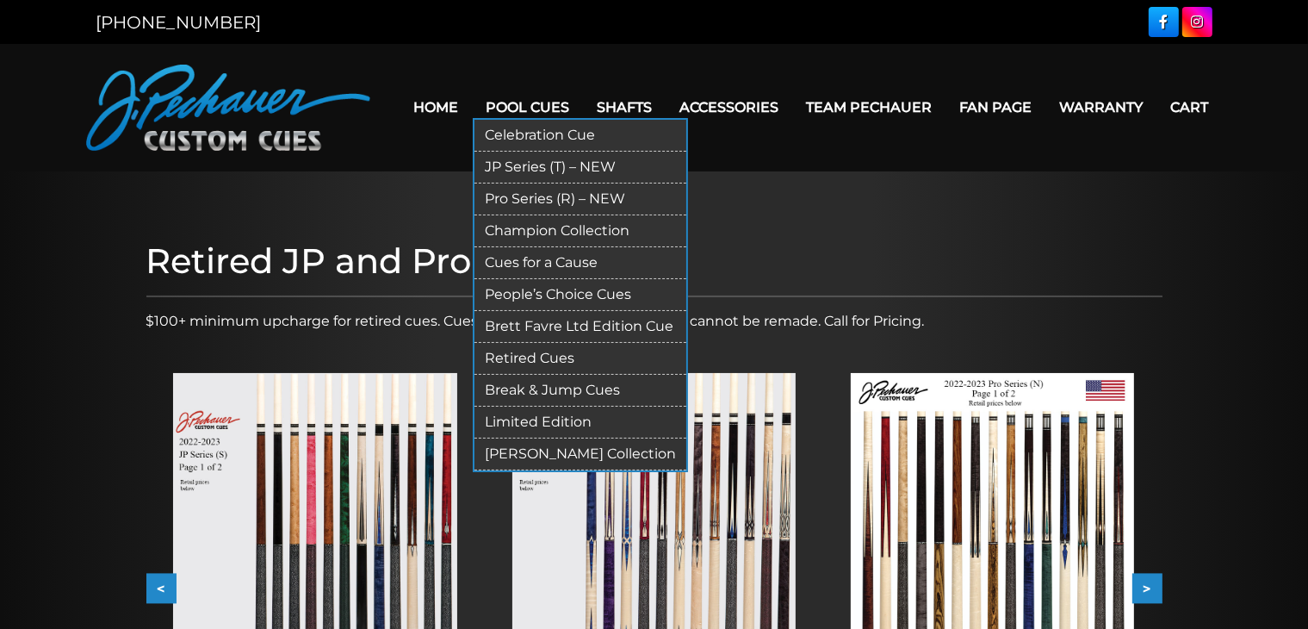
click at [518, 166] on link "JP Series (T) – NEW" at bounding box center [581, 168] width 212 height 32
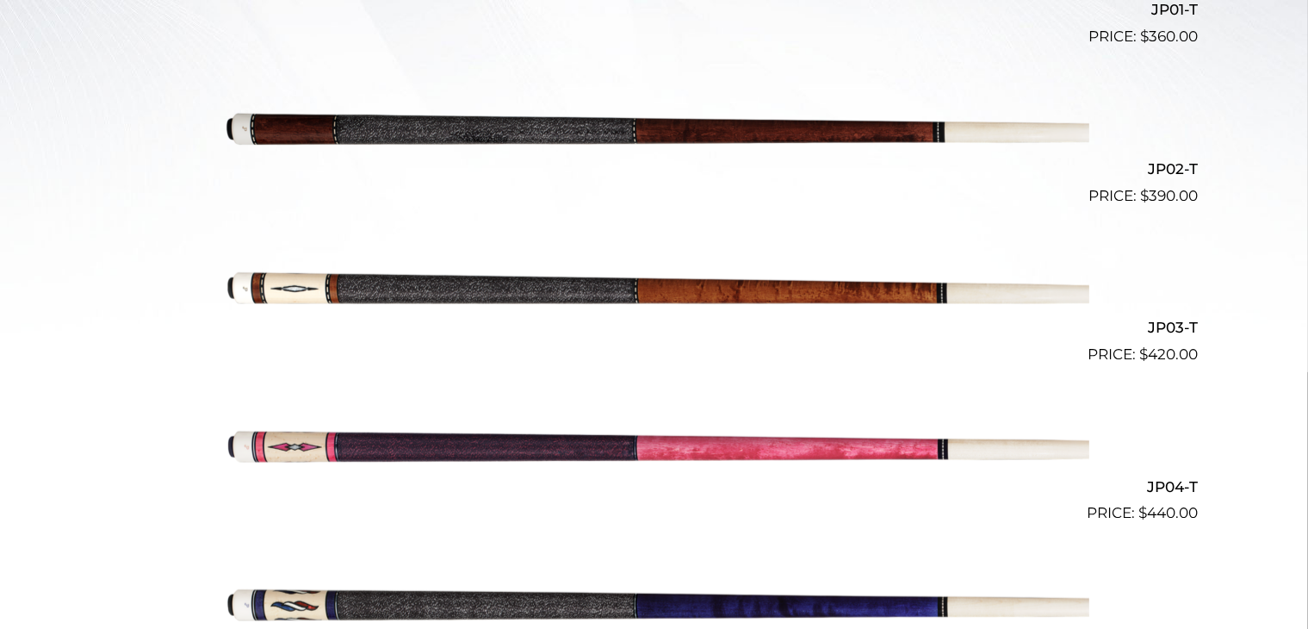
scroll to position [656, 0]
